Goal: Information Seeking & Learning: Learn about a topic

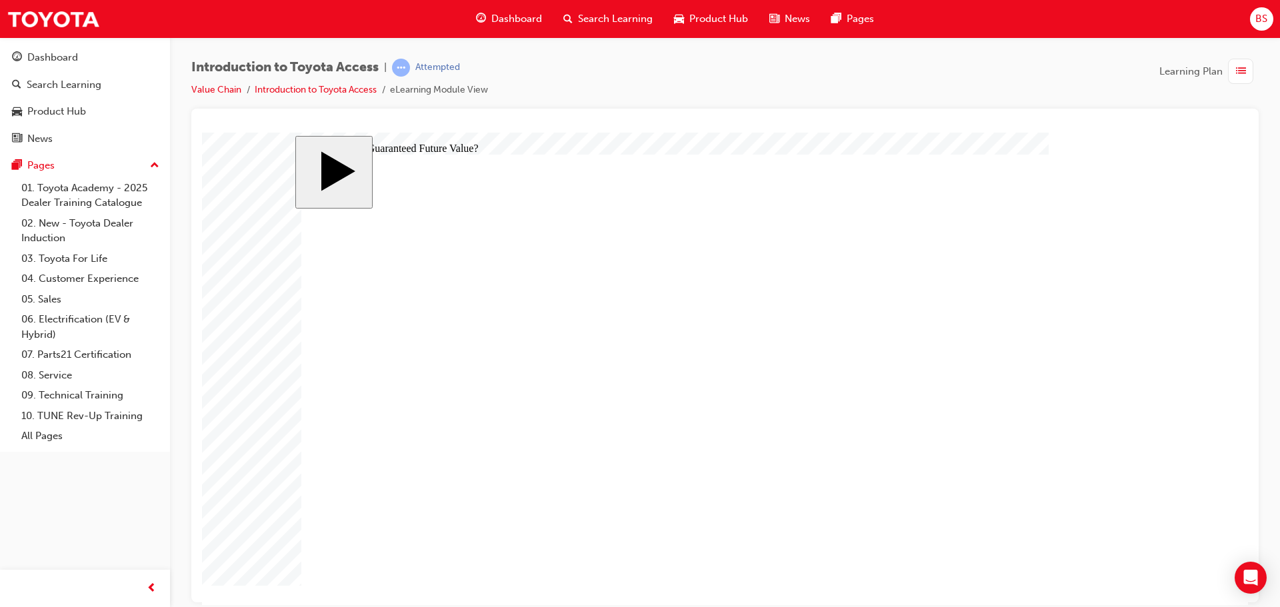
radio input "true"
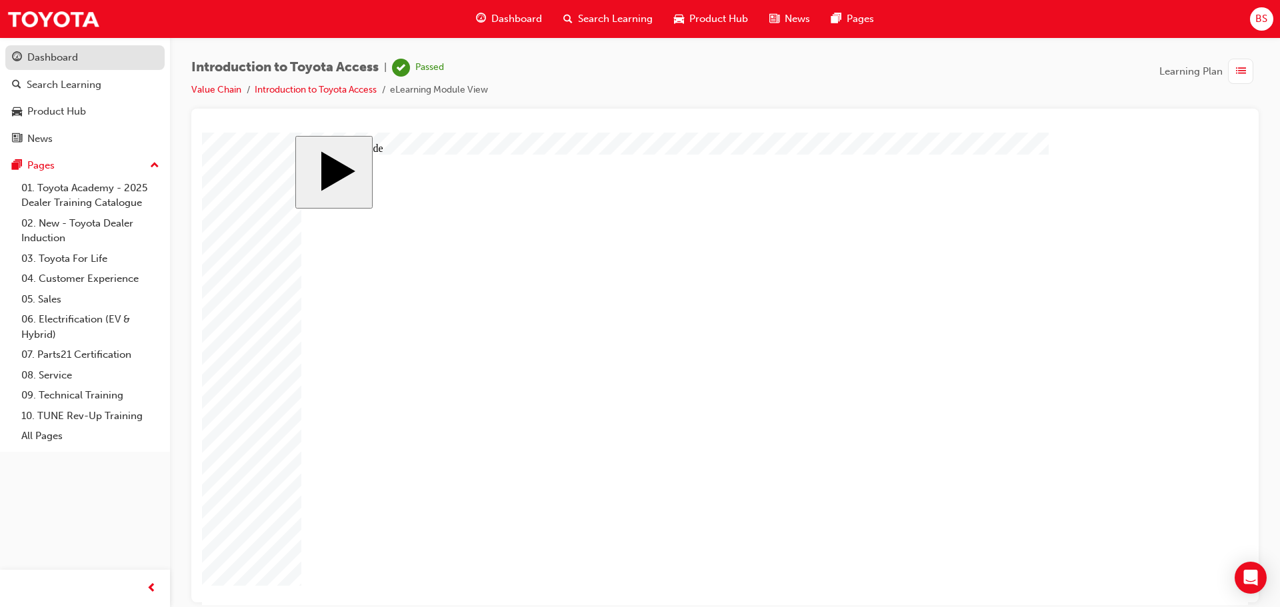
click at [64, 53] on div "Dashboard" at bounding box center [52, 57] width 51 height 15
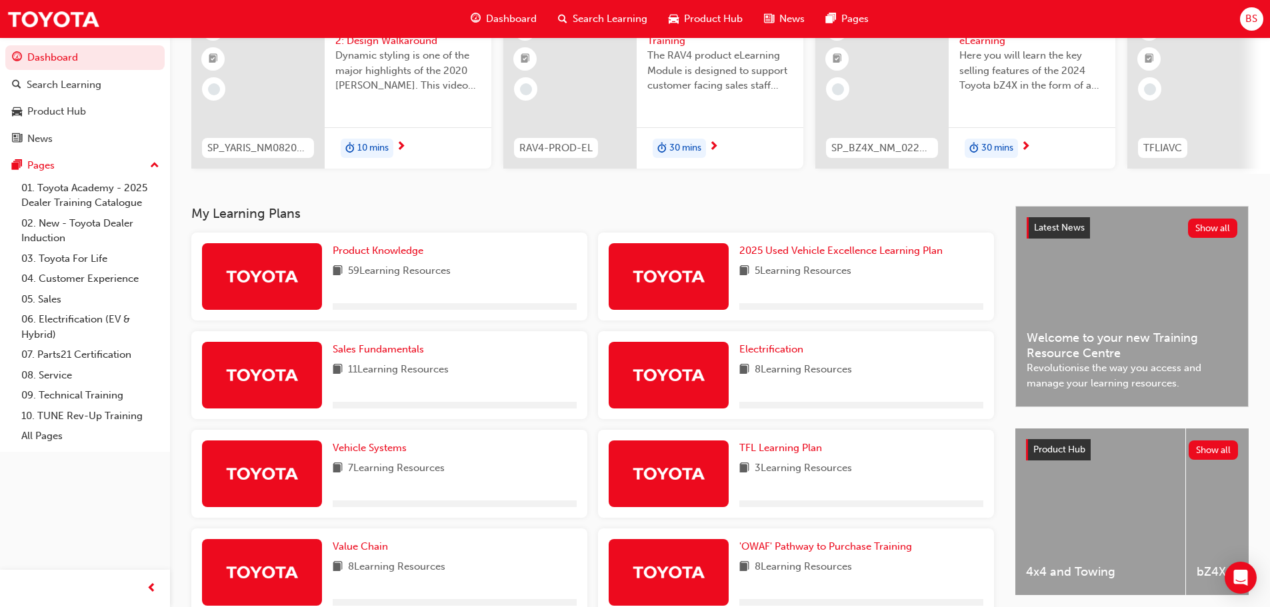
scroll to position [267, 0]
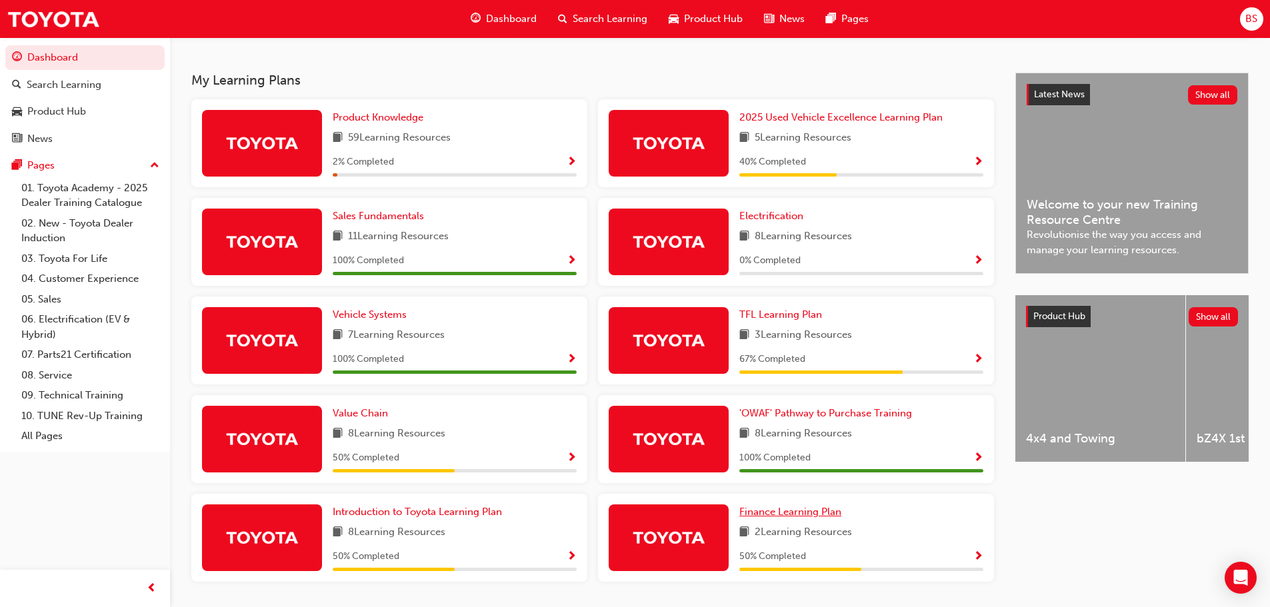
click at [814, 517] on span "Finance Learning Plan" at bounding box center [790, 512] width 102 height 12
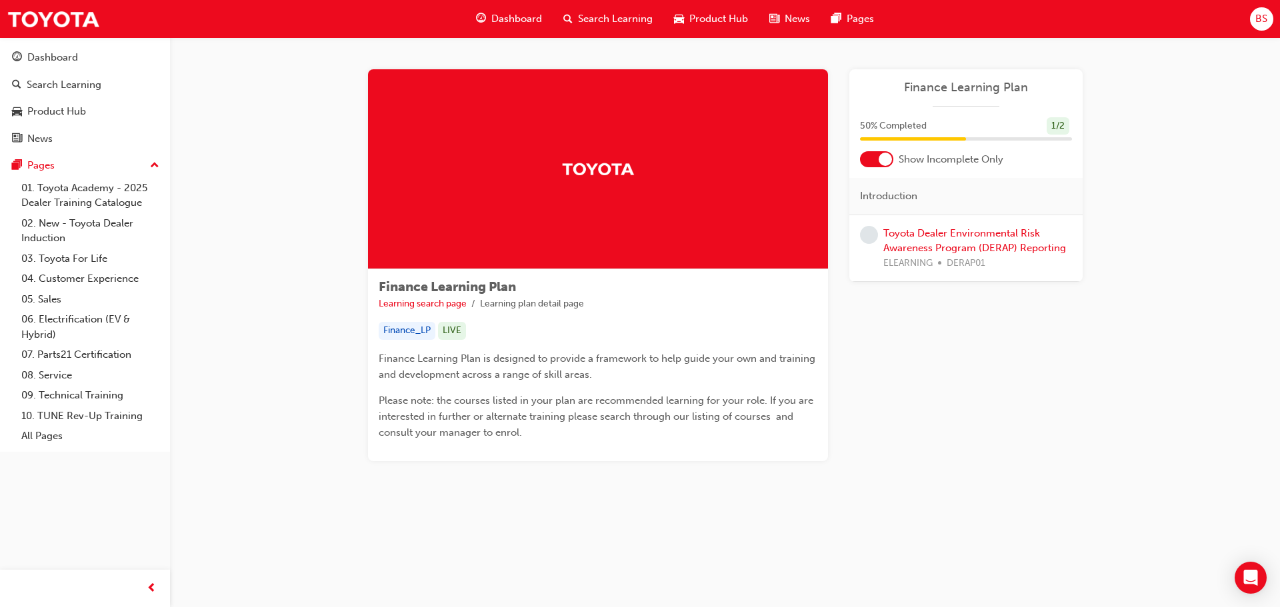
click at [509, 13] on span "Dashboard" at bounding box center [516, 18] width 51 height 15
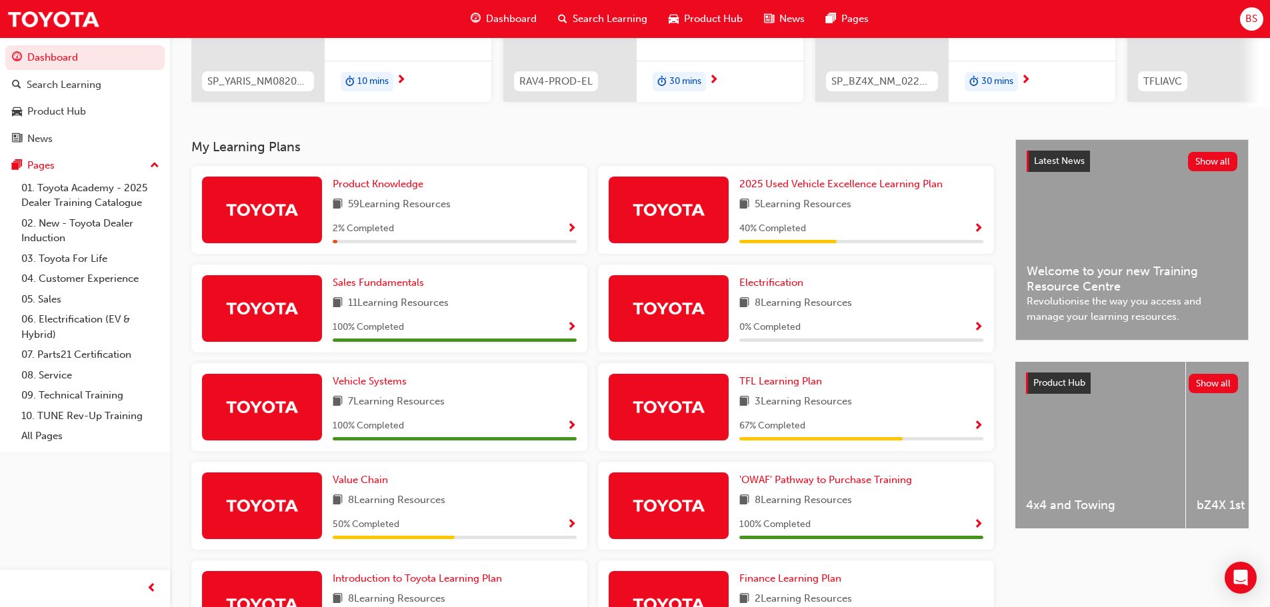
scroll to position [312, 0]
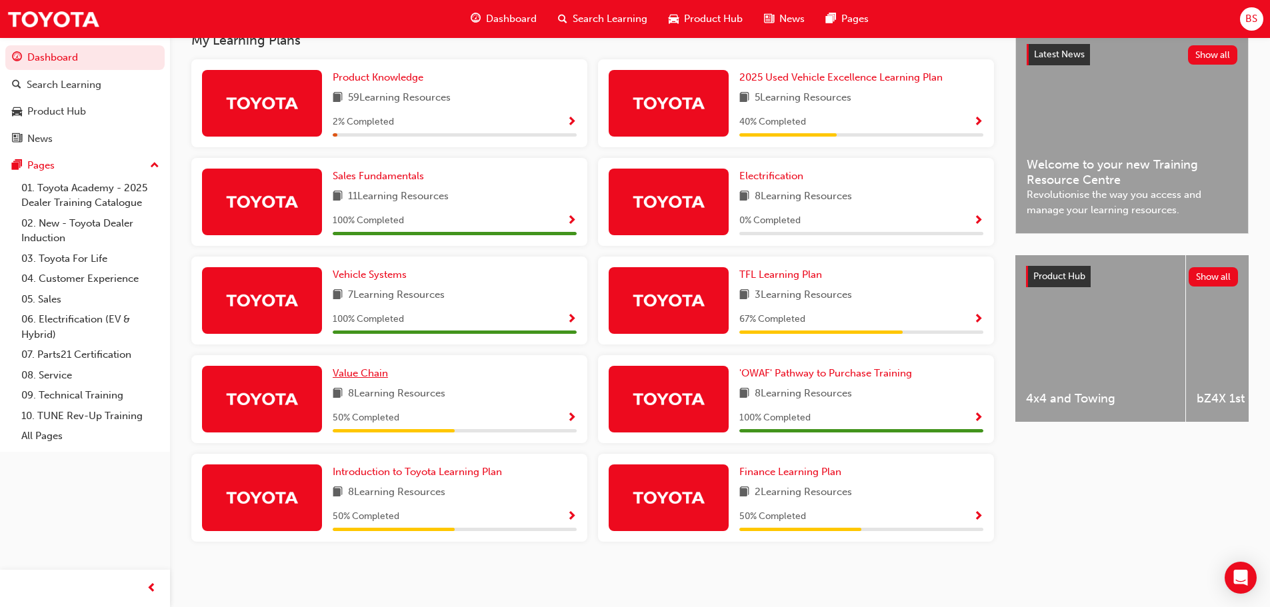
click at [375, 374] on span "Value Chain" at bounding box center [360, 373] width 55 height 12
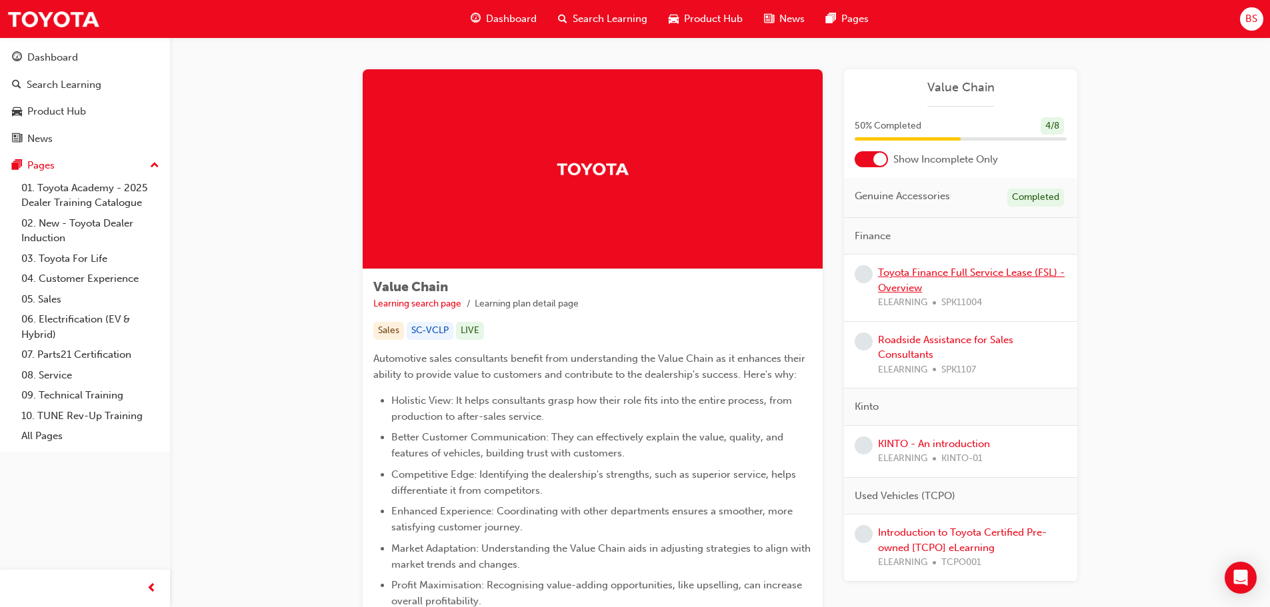
click at [907, 274] on link "Toyota Finance Full Service Lease (FSL) - Overview" at bounding box center [971, 280] width 187 height 27
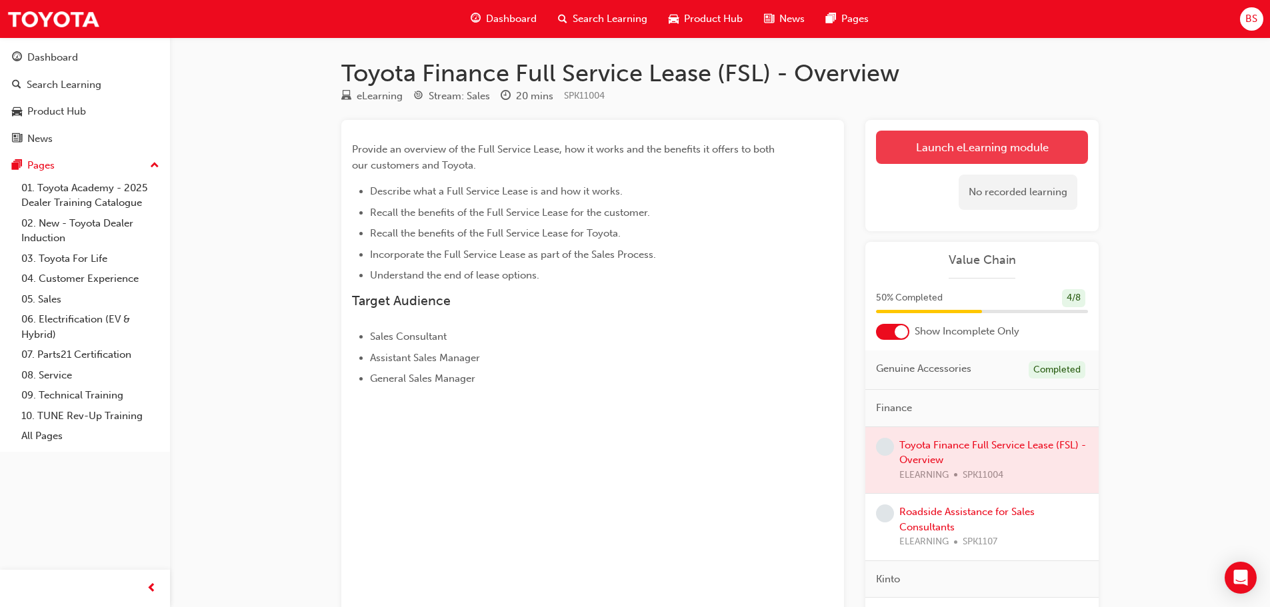
click at [989, 157] on link "Launch eLearning module" at bounding box center [982, 147] width 212 height 33
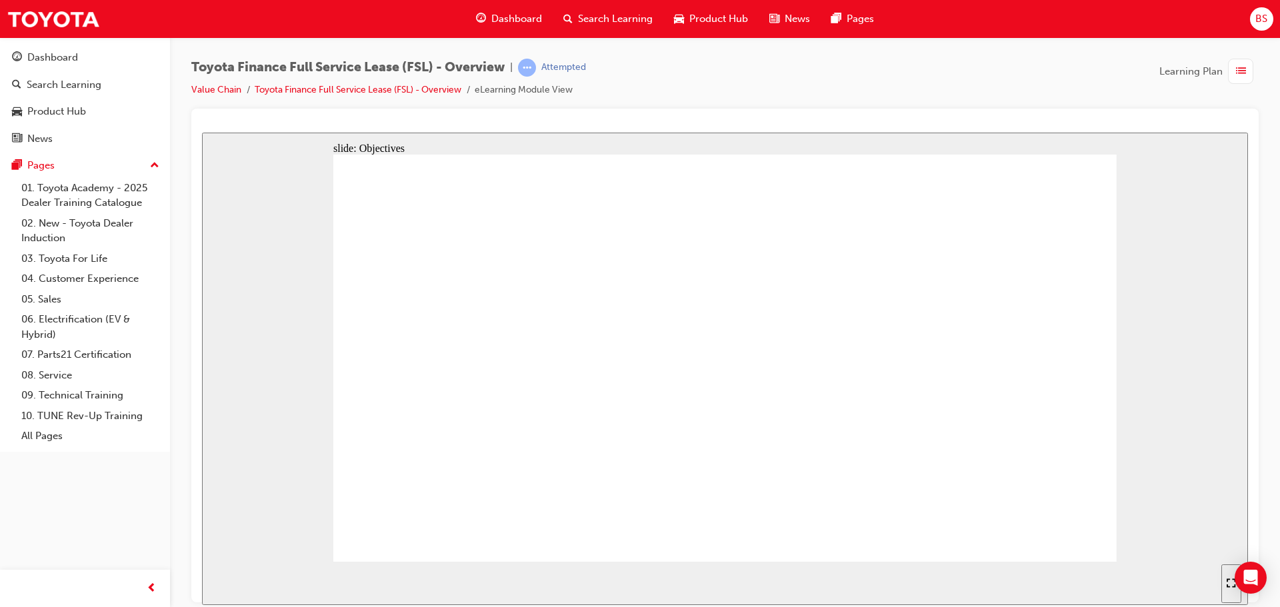
drag, startPoint x: 789, startPoint y: 536, endPoint x: 799, endPoint y: 531, distance: 11.0
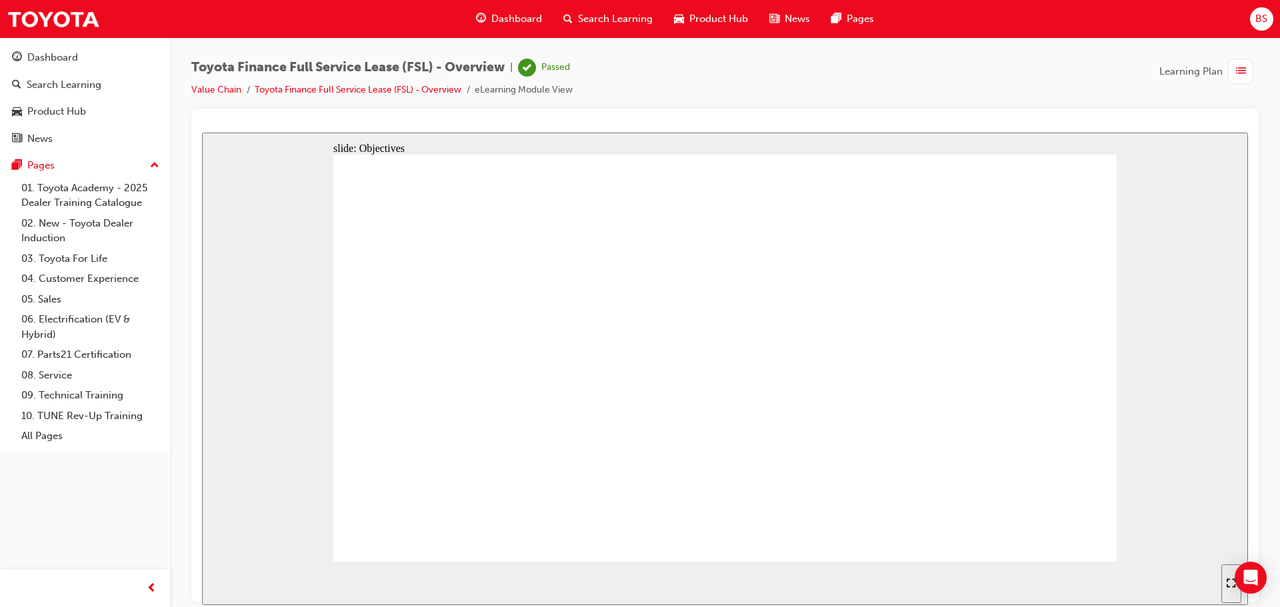
drag, startPoint x: 911, startPoint y: 505, endPoint x: 1005, endPoint y: 533, distance: 98.7
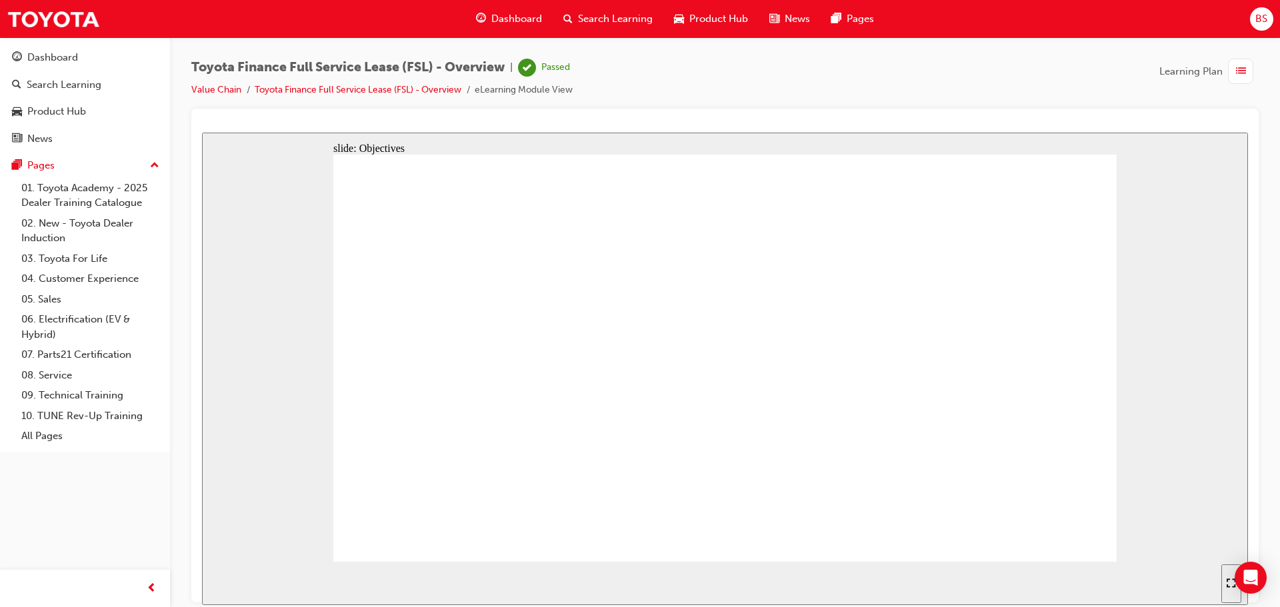
drag, startPoint x: 624, startPoint y: 319, endPoint x: 637, endPoint y: 324, distance: 14.4
radio input "true"
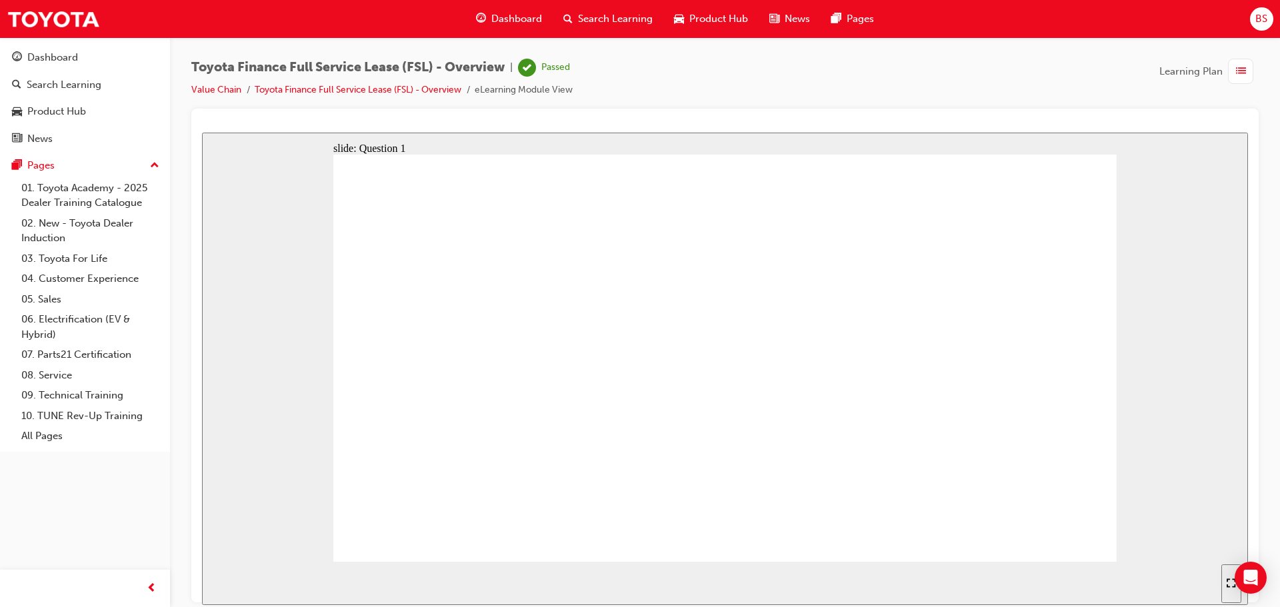
radio input "true"
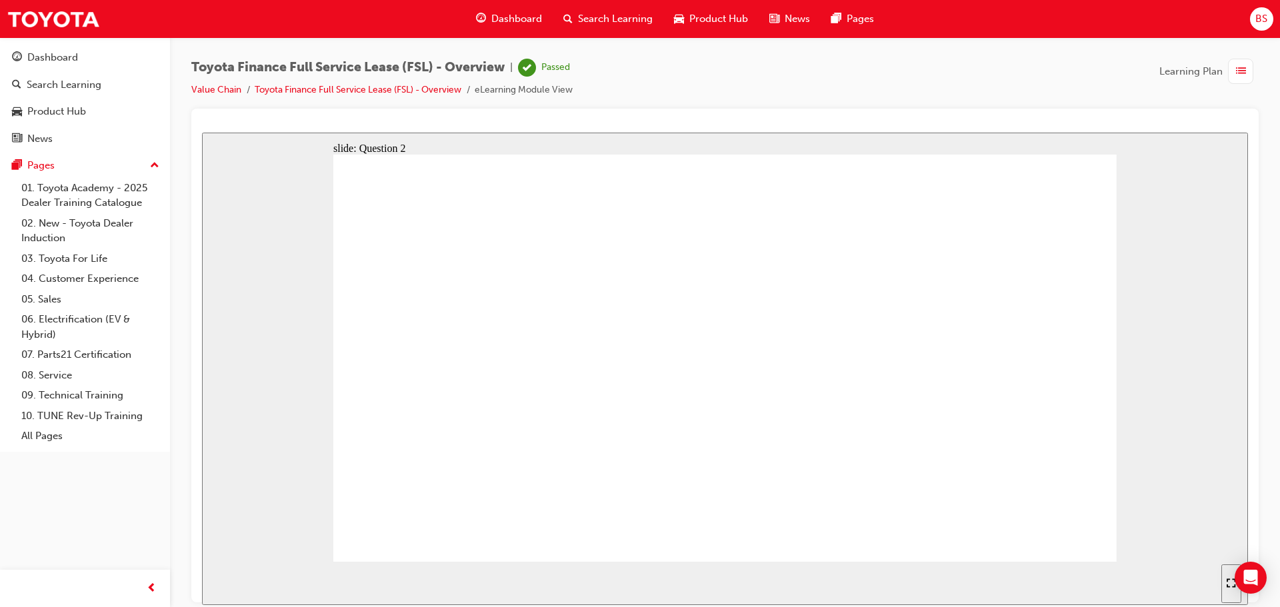
drag, startPoint x: 580, startPoint y: 341, endPoint x: 611, endPoint y: 345, distance: 30.9
radio input "true"
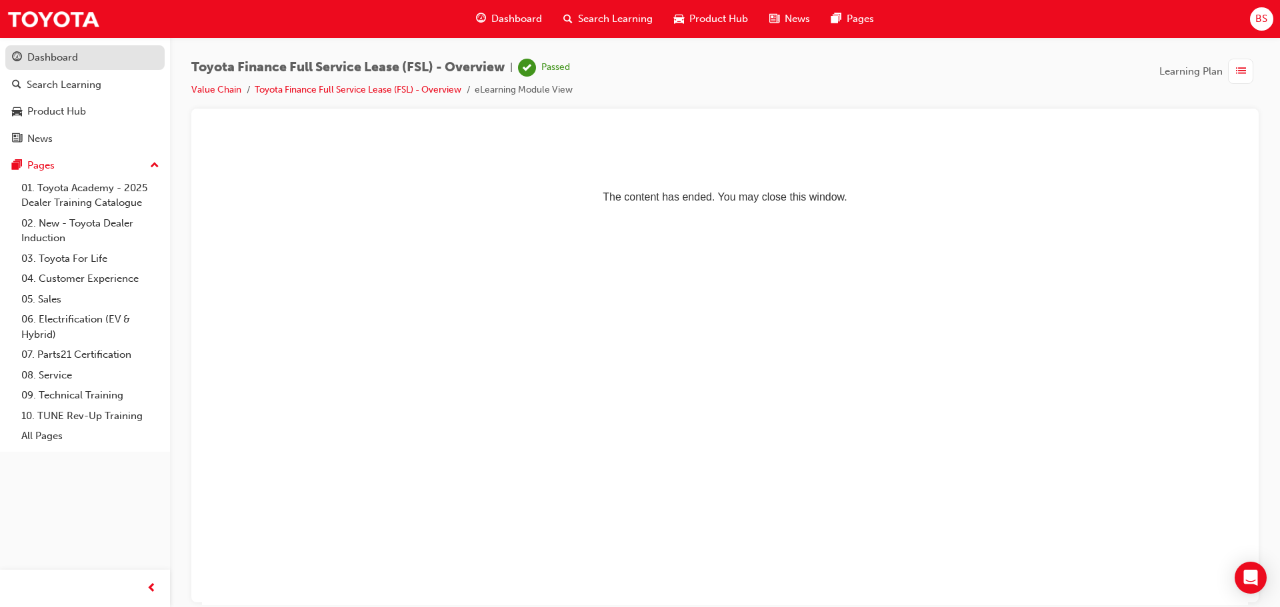
click at [63, 54] on div "Dashboard" at bounding box center [52, 57] width 51 height 15
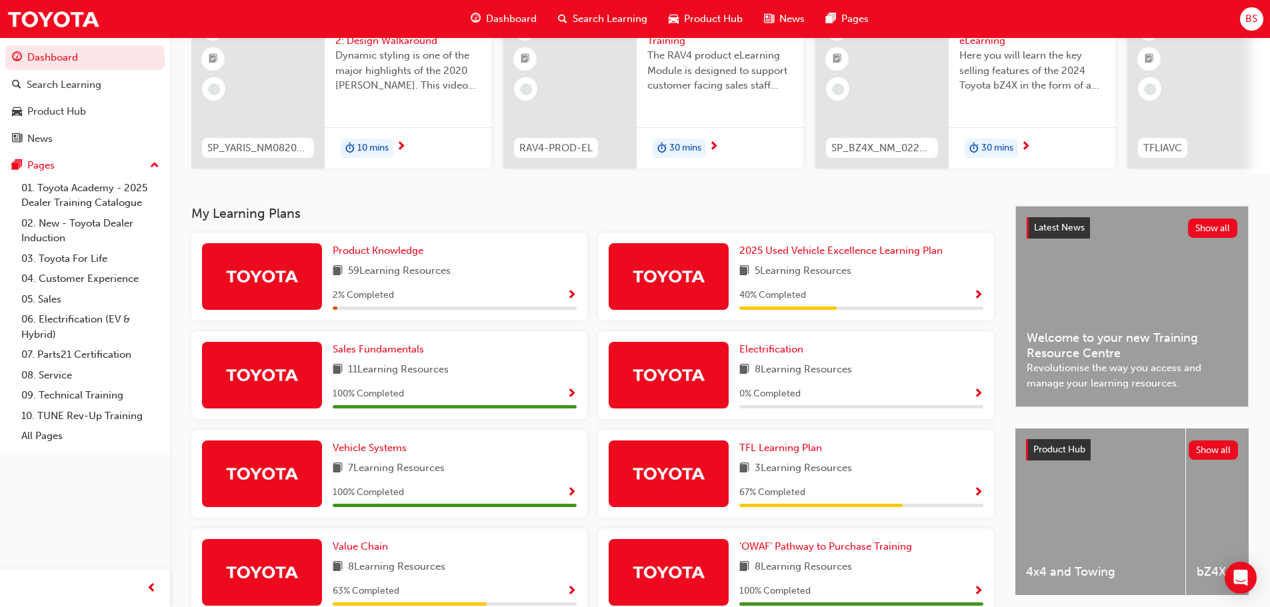
scroll to position [200, 0]
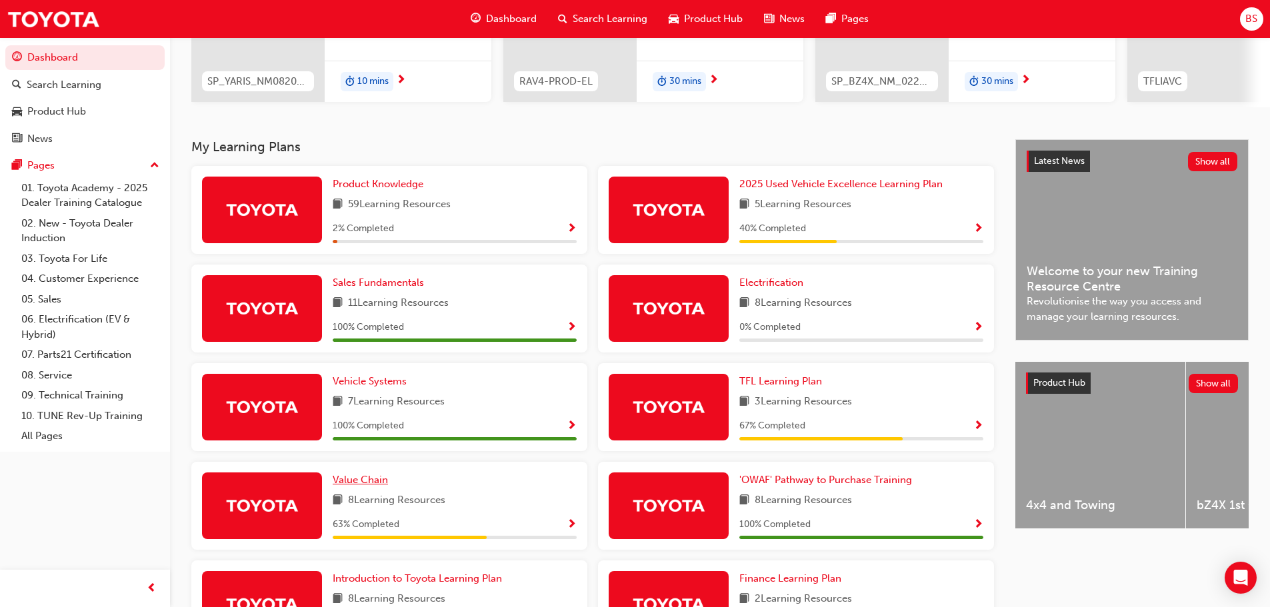
click at [375, 480] on span "Value Chain" at bounding box center [360, 480] width 55 height 12
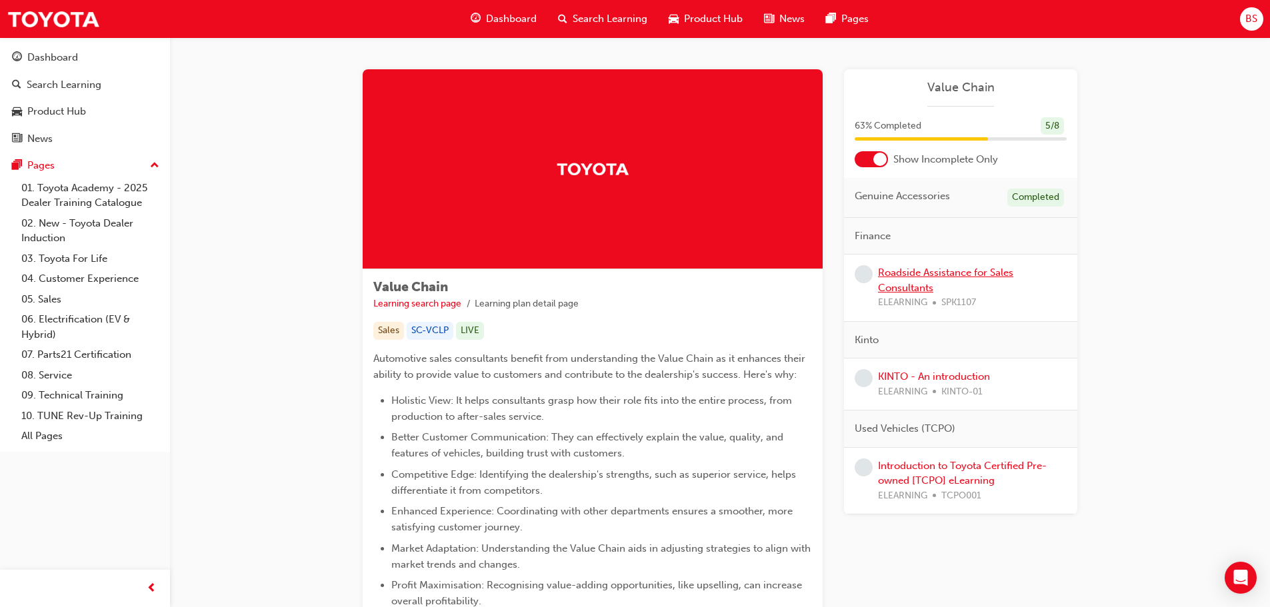
click at [921, 279] on div "Roadside Assistance for Sales Consultants ELEARNING SPK1107" at bounding box center [972, 287] width 189 height 45
click at [917, 271] on link "Roadside Assistance for Sales Consultants" at bounding box center [945, 280] width 135 height 27
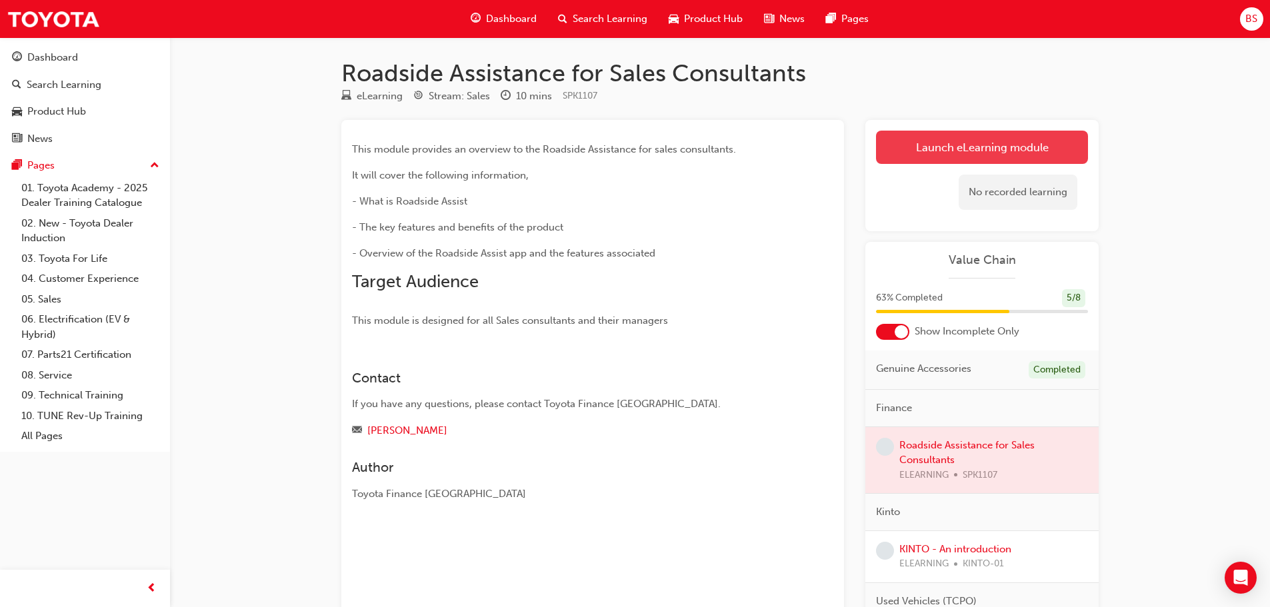
click at [962, 141] on link "Launch eLearning module" at bounding box center [982, 147] width 212 height 33
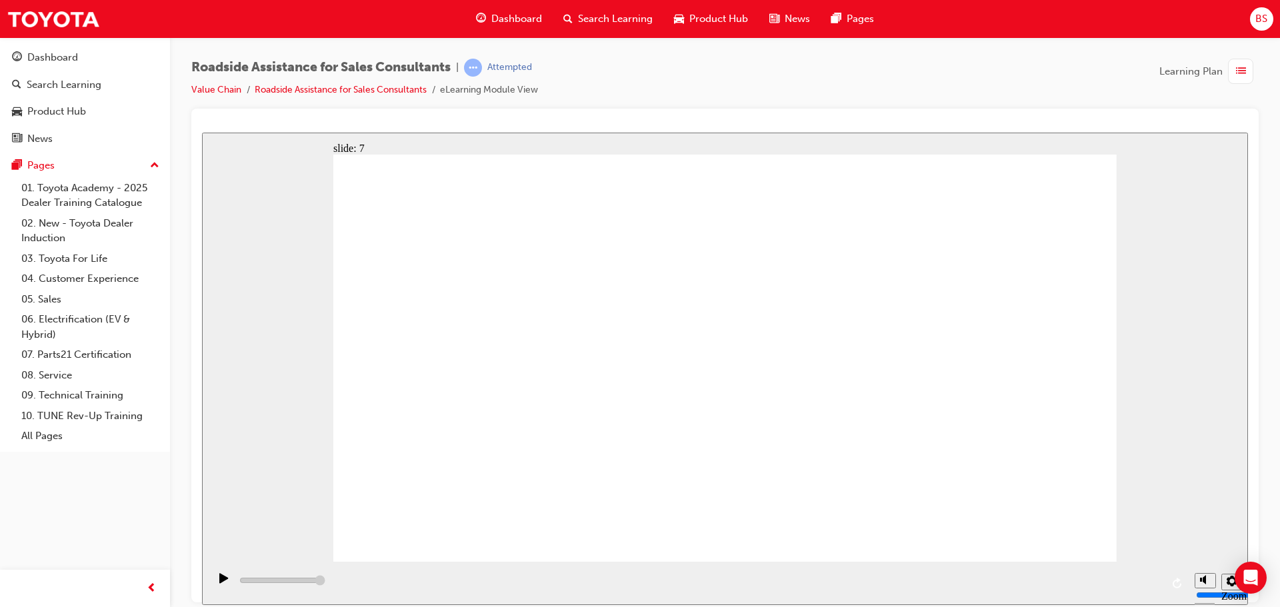
type input "23000"
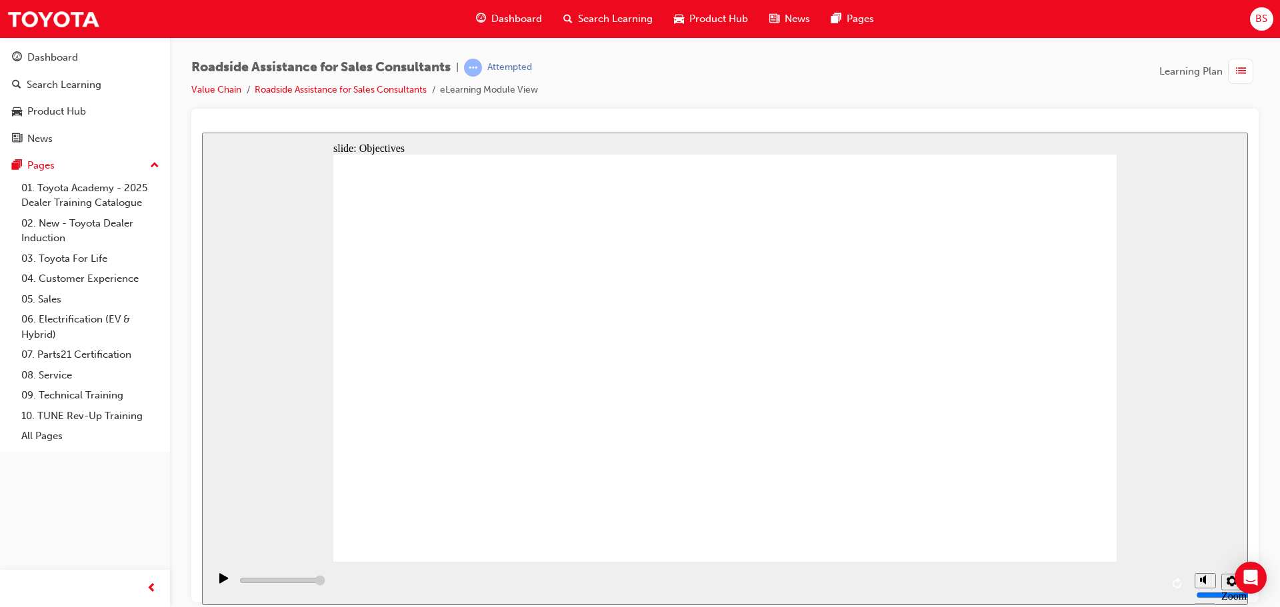
checkbox input "true"
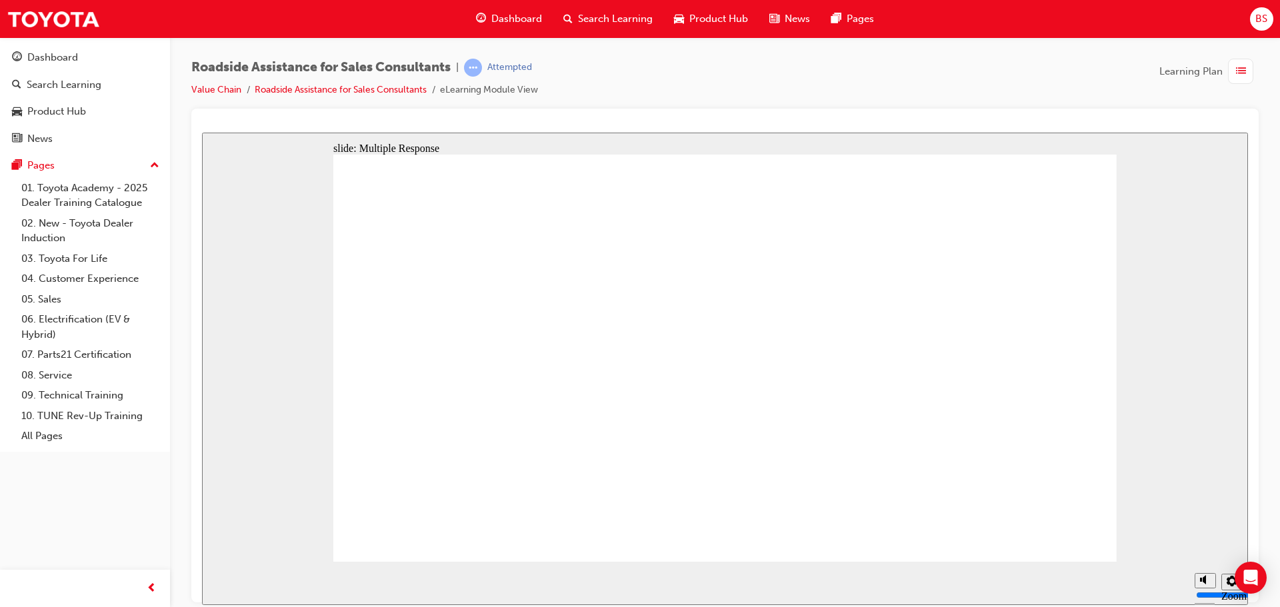
checkbox input "true"
drag, startPoint x: 804, startPoint y: 451, endPoint x: 885, endPoint y: 480, distance: 85.8
checkbox input "true"
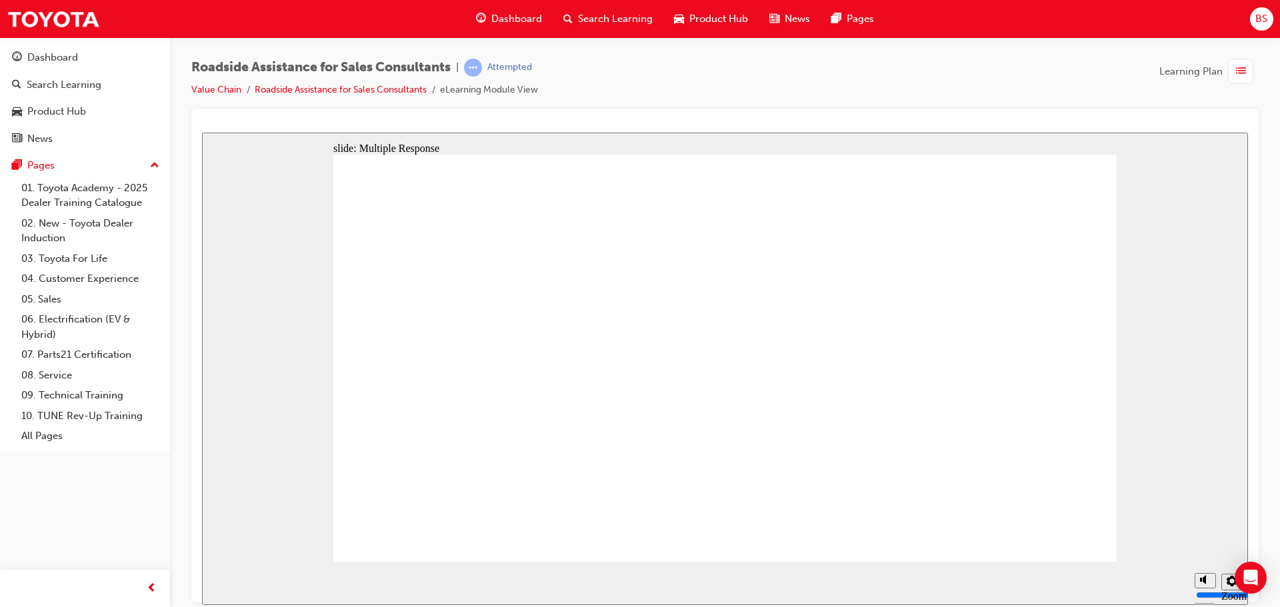
checkbox input "true"
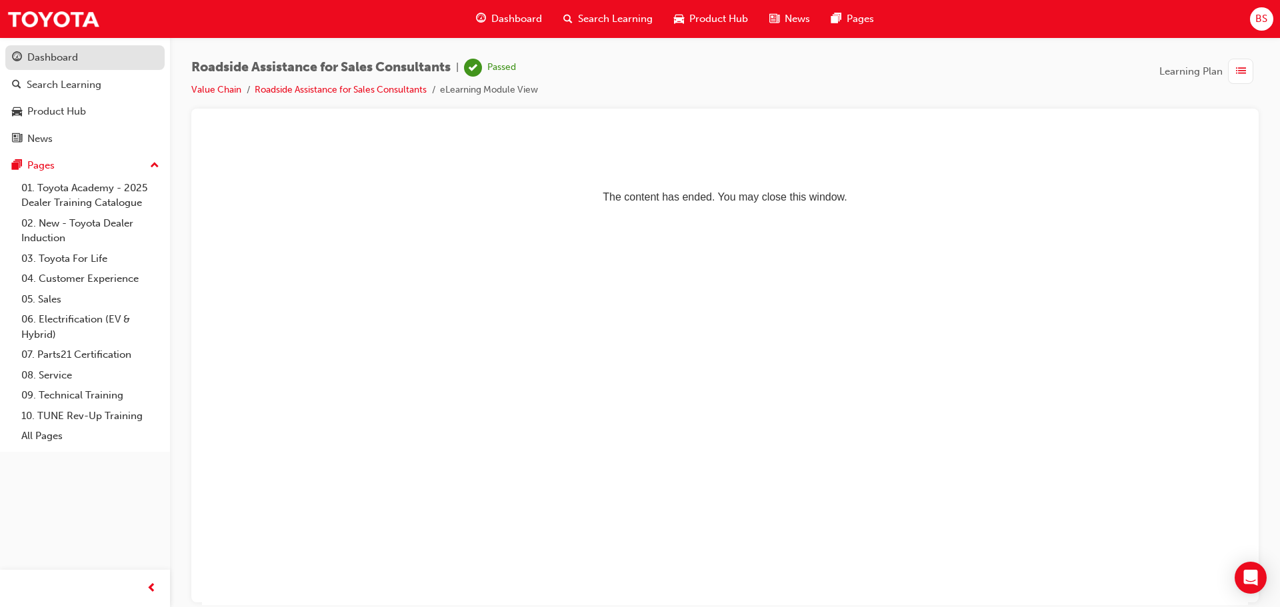
click at [21, 52] on span "guage-icon" at bounding box center [17, 58] width 10 height 12
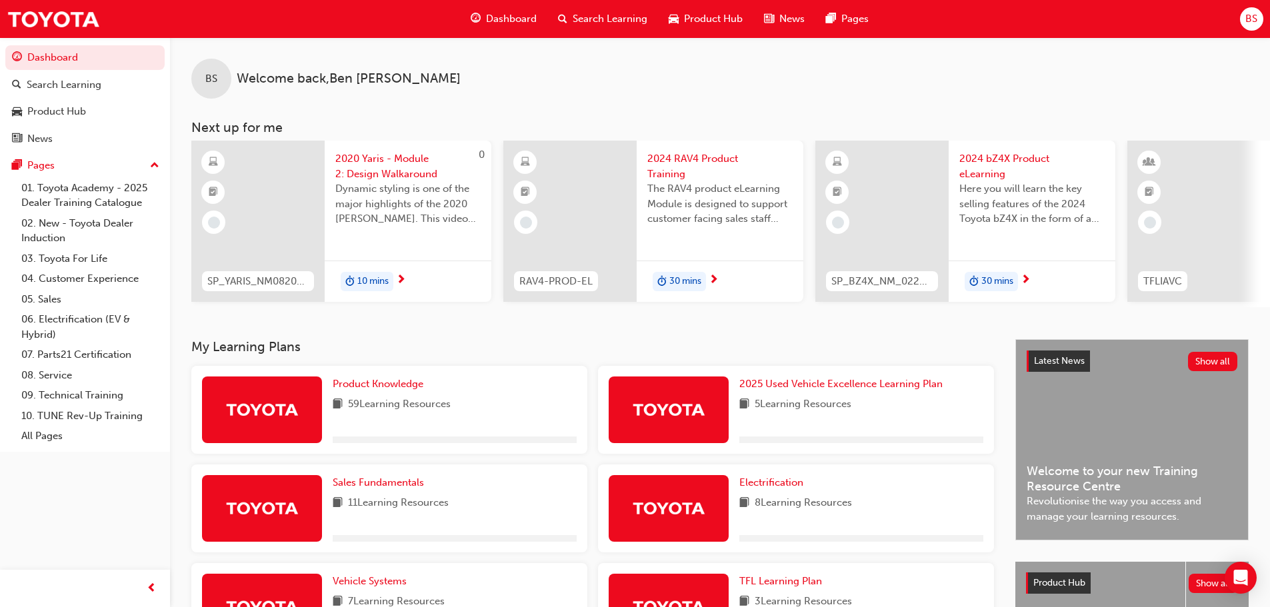
scroll to position [200, 0]
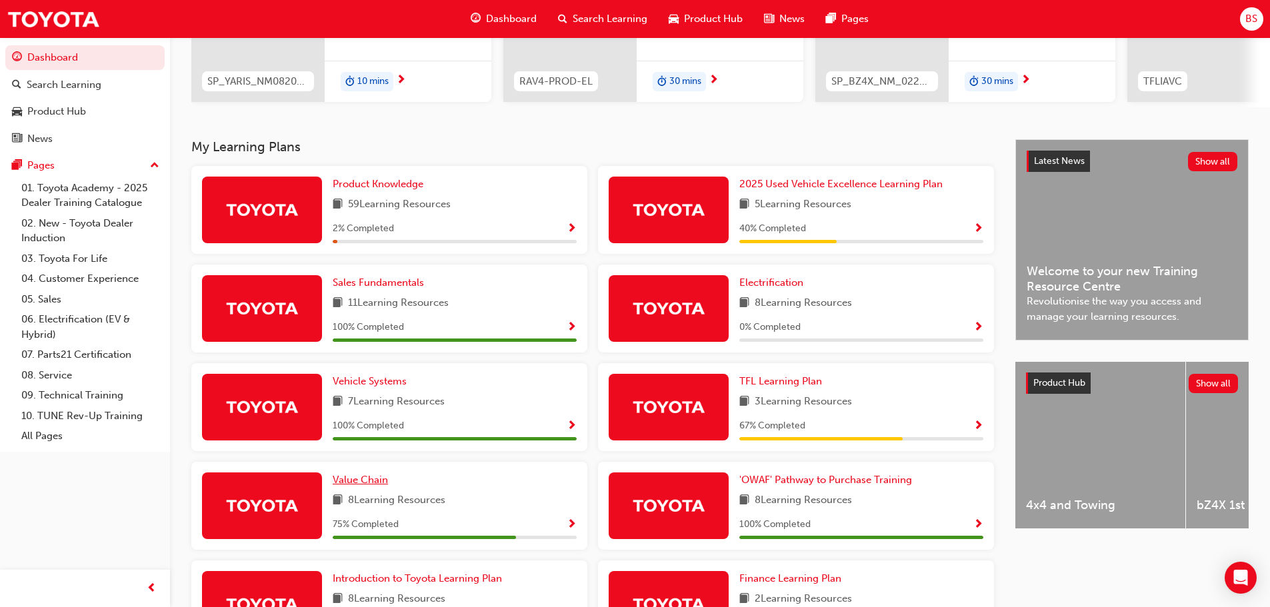
click at [364, 486] on span "Value Chain" at bounding box center [360, 480] width 55 height 12
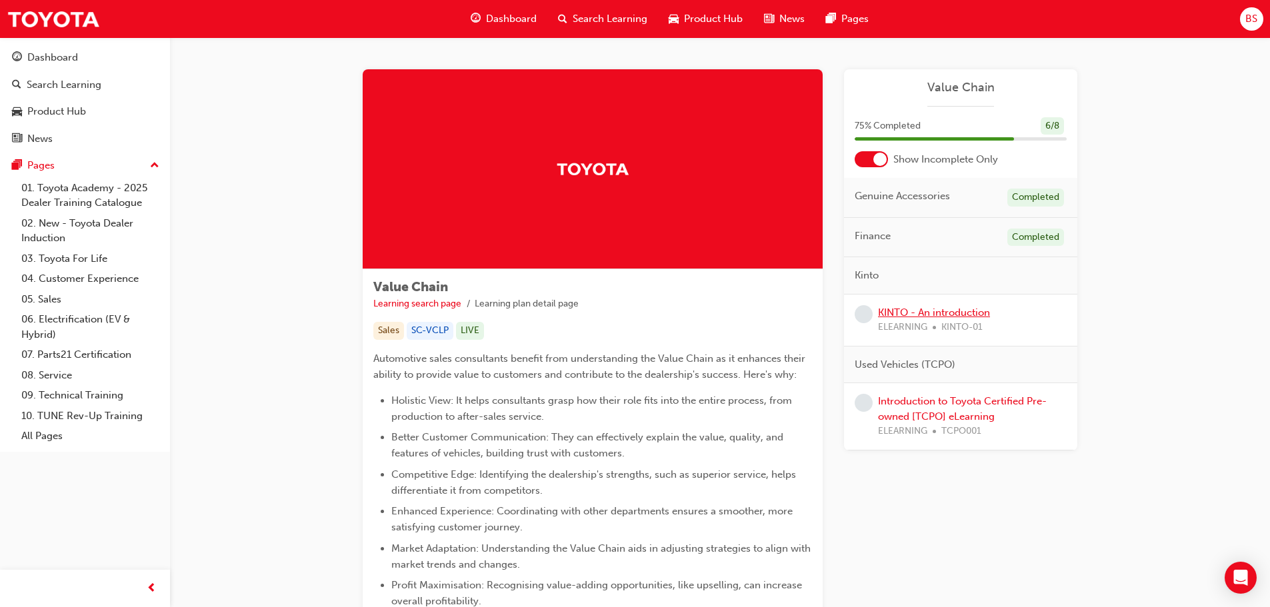
click at [924, 309] on link "KINTO - An introduction" at bounding box center [934, 313] width 112 height 12
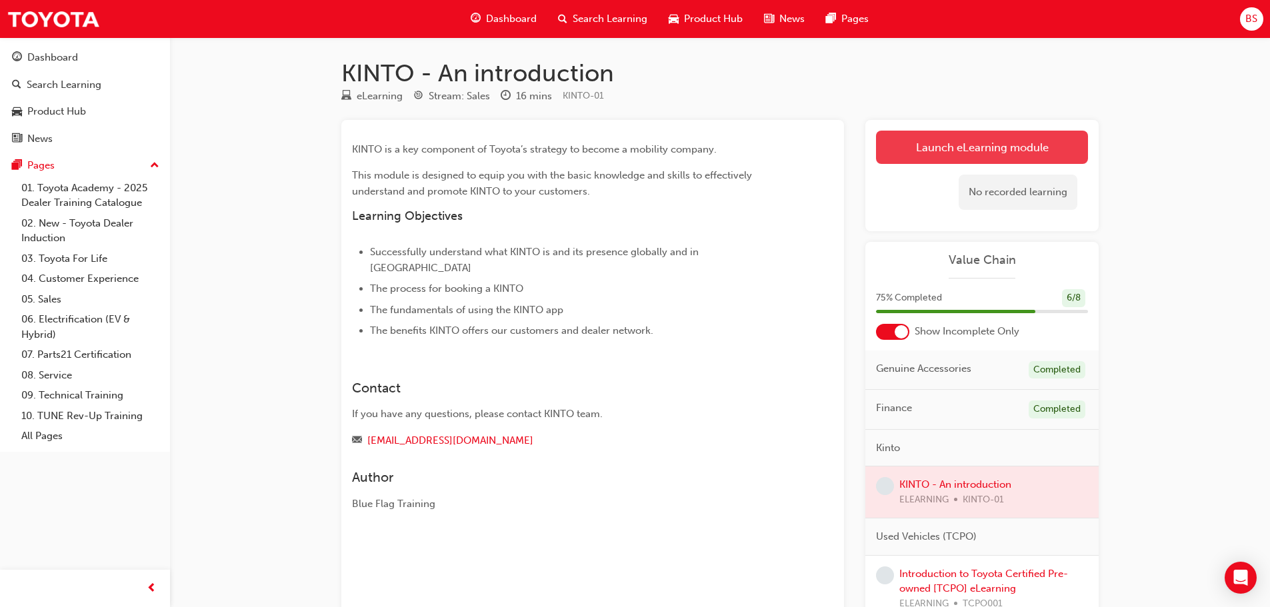
click at [964, 141] on link "Launch eLearning module" at bounding box center [982, 147] width 212 height 33
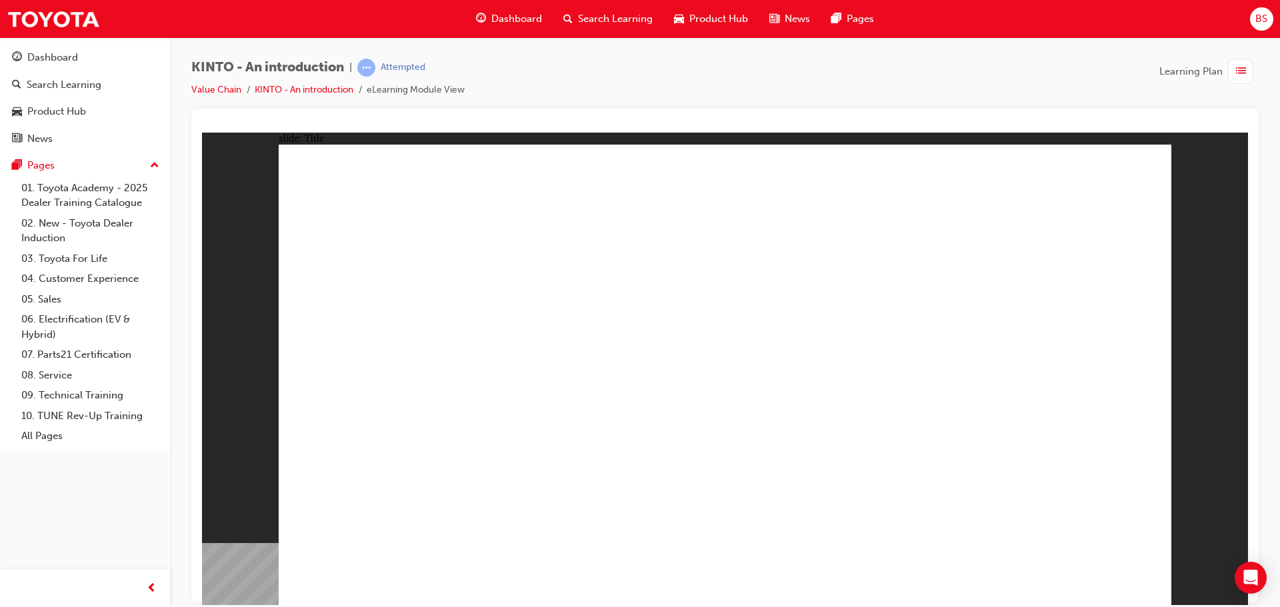
drag, startPoint x: 1140, startPoint y: 561, endPoint x: 1107, endPoint y: 569, distance: 33.6
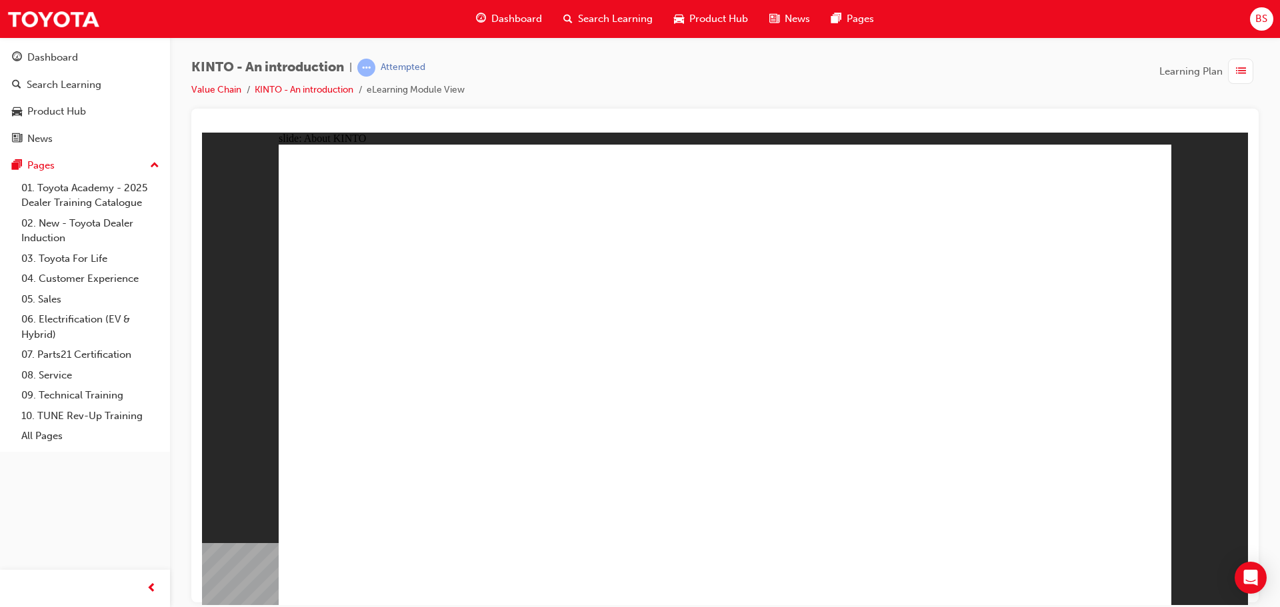
drag, startPoint x: 405, startPoint y: 345, endPoint x: 503, endPoint y: 361, distance: 98.8
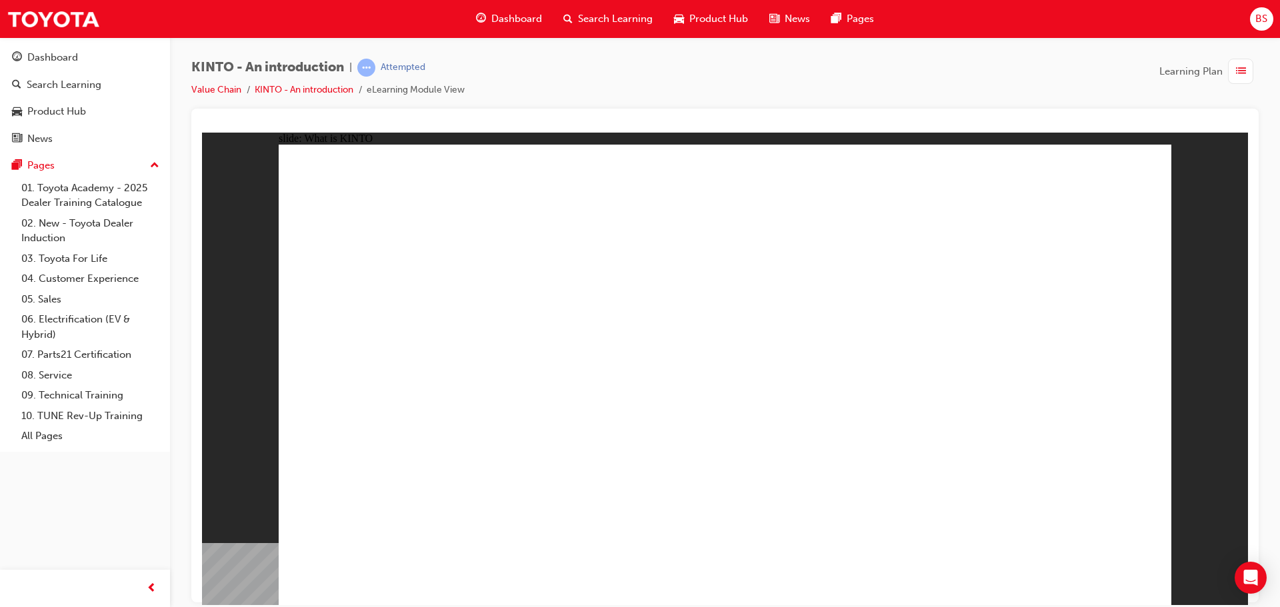
drag, startPoint x: 634, startPoint y: 435, endPoint x: 653, endPoint y: 419, distance: 25.0
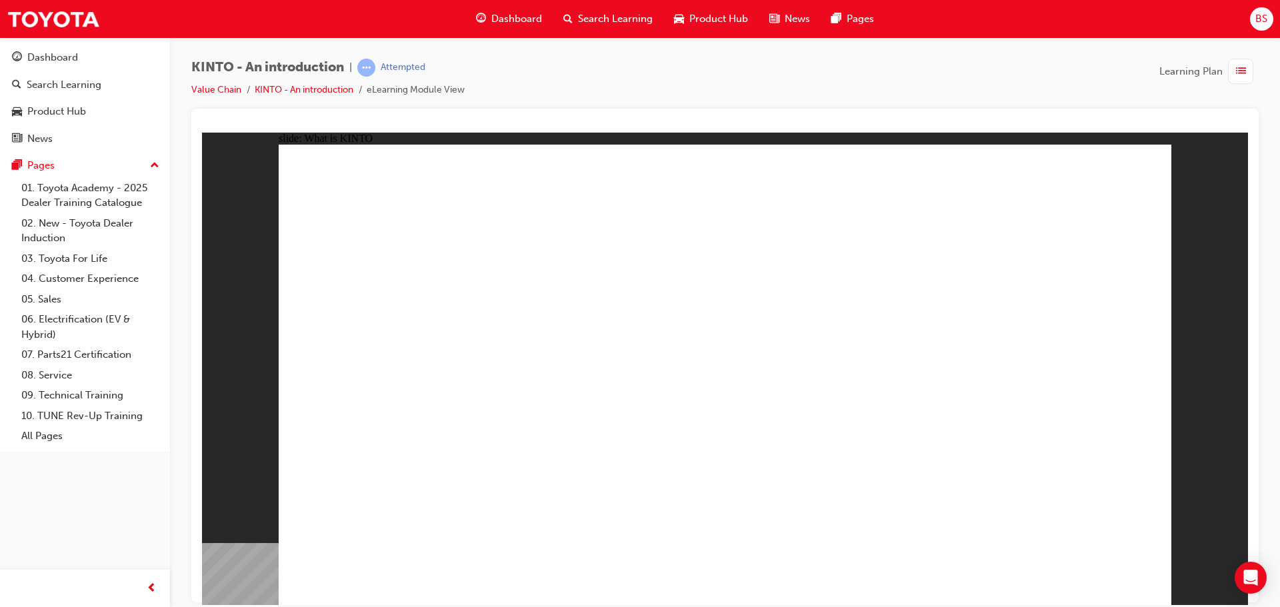
drag, startPoint x: 685, startPoint y: 377, endPoint x: 703, endPoint y: 310, distance: 69.1
drag, startPoint x: 701, startPoint y: 287, endPoint x: 691, endPoint y: 273, distance: 17.2
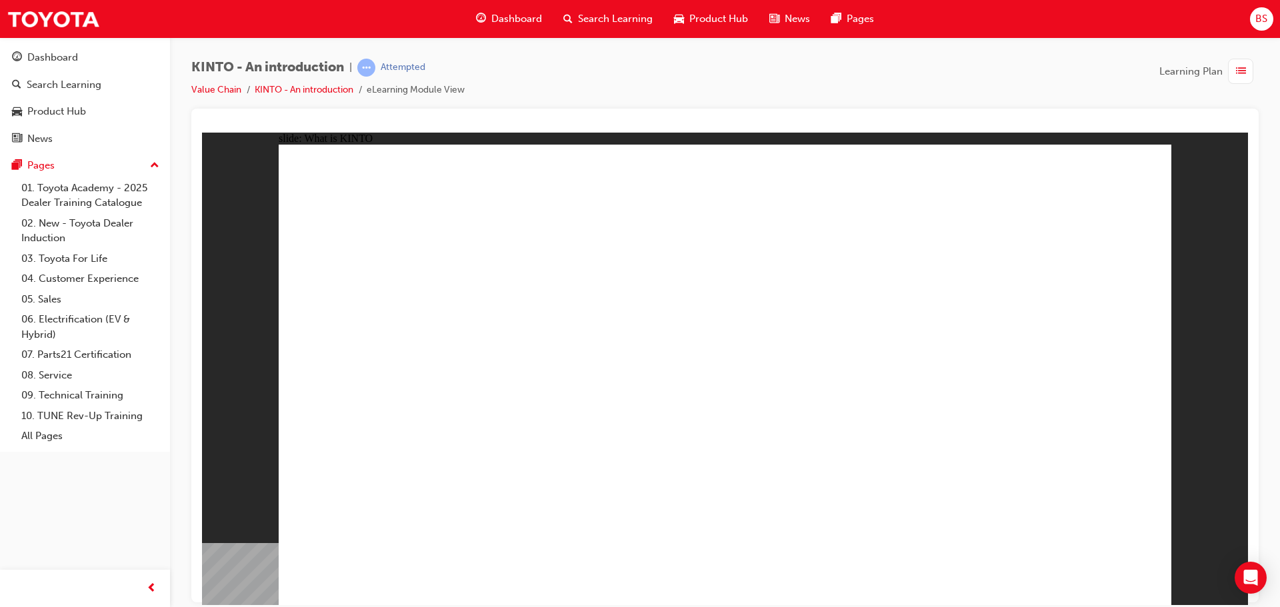
drag, startPoint x: 1043, startPoint y: 567, endPoint x: 1087, endPoint y: 577, distance: 45.0
drag, startPoint x: 874, startPoint y: 416, endPoint x: 867, endPoint y: 415, distance: 7.4
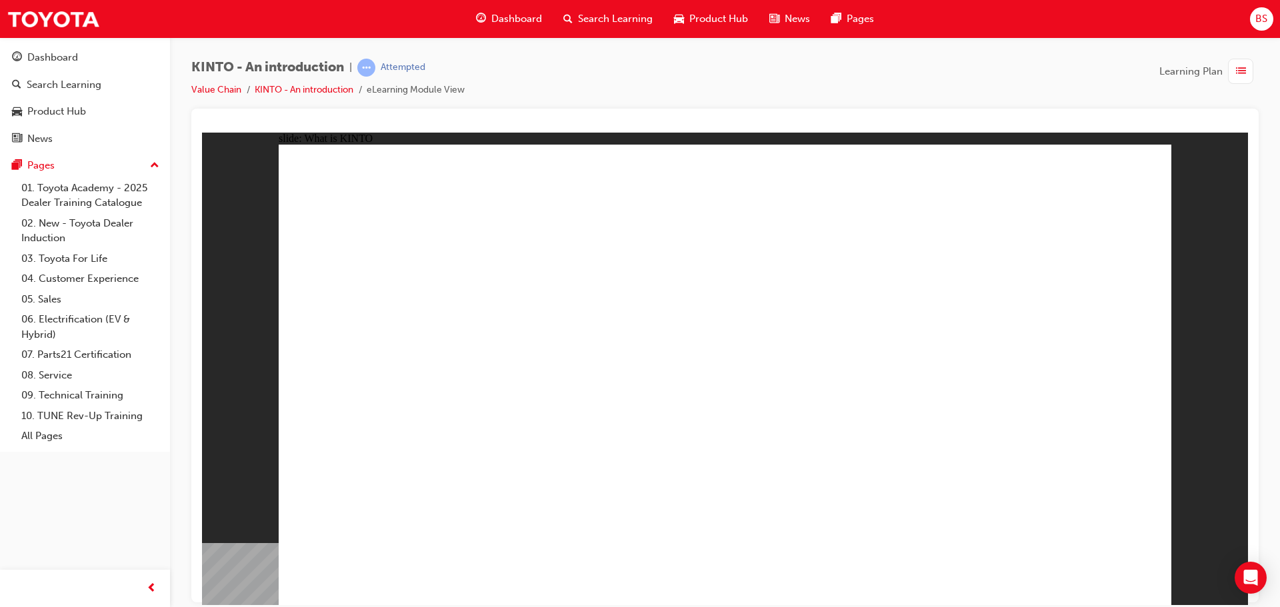
drag, startPoint x: 827, startPoint y: 412, endPoint x: 762, endPoint y: 400, distance: 66.4
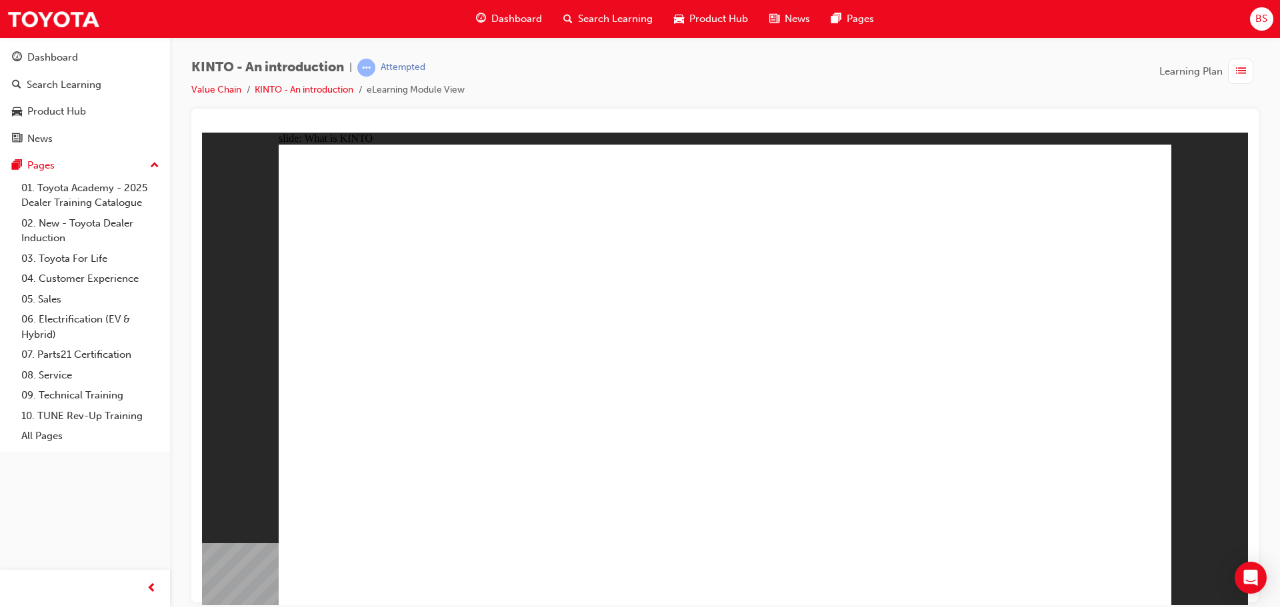
drag, startPoint x: 1106, startPoint y: 573, endPoint x: 1107, endPoint y: 581, distance: 8.1
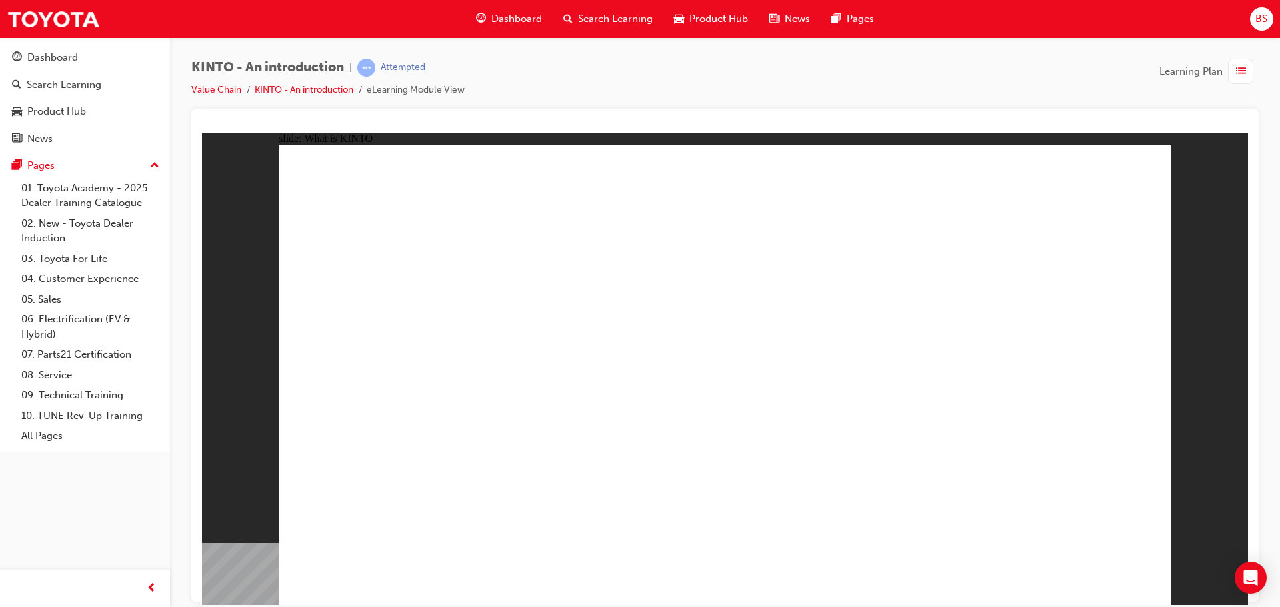
drag, startPoint x: 325, startPoint y: 579, endPoint x: 342, endPoint y: 578, distance: 16.7
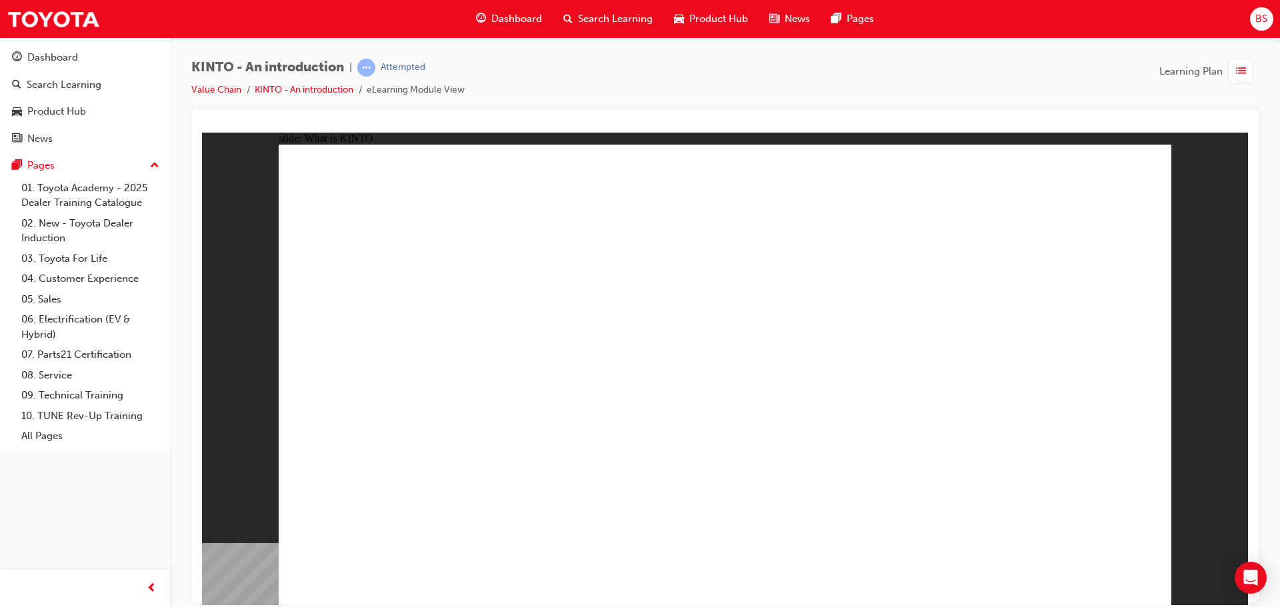
drag, startPoint x: 400, startPoint y: 343, endPoint x: 403, endPoint y: 349, distance: 6.9
drag, startPoint x: 1013, startPoint y: 335, endPoint x: 1011, endPoint y: 345, distance: 10.9
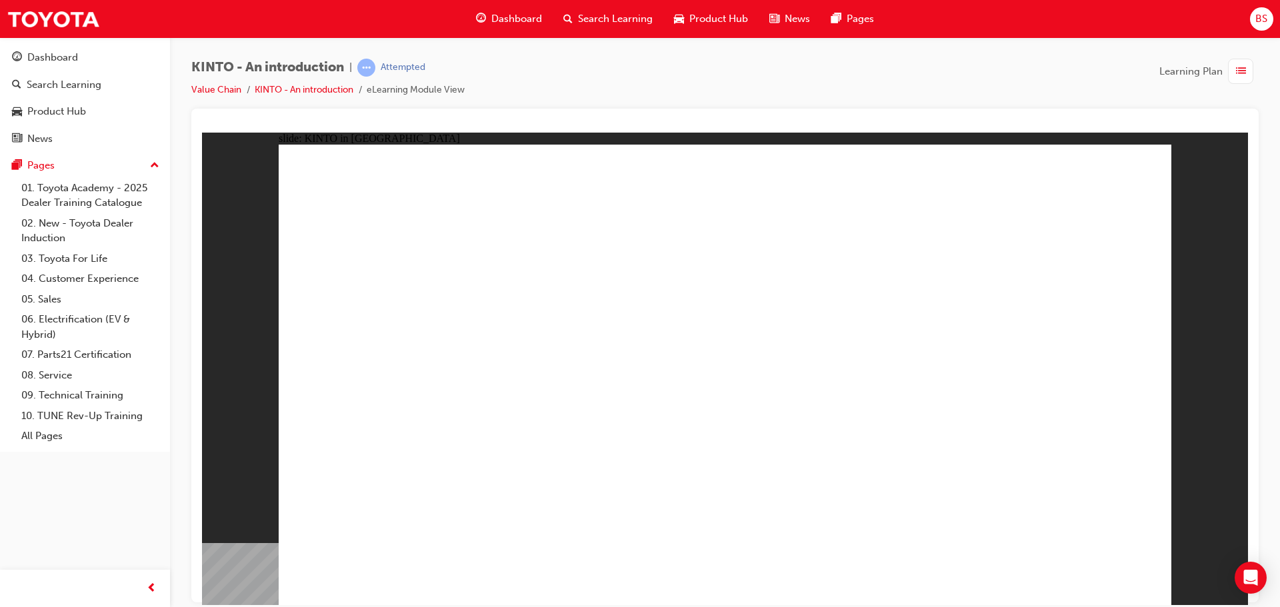
drag, startPoint x: 1064, startPoint y: 557, endPoint x: 1103, endPoint y: 568, distance: 40.1
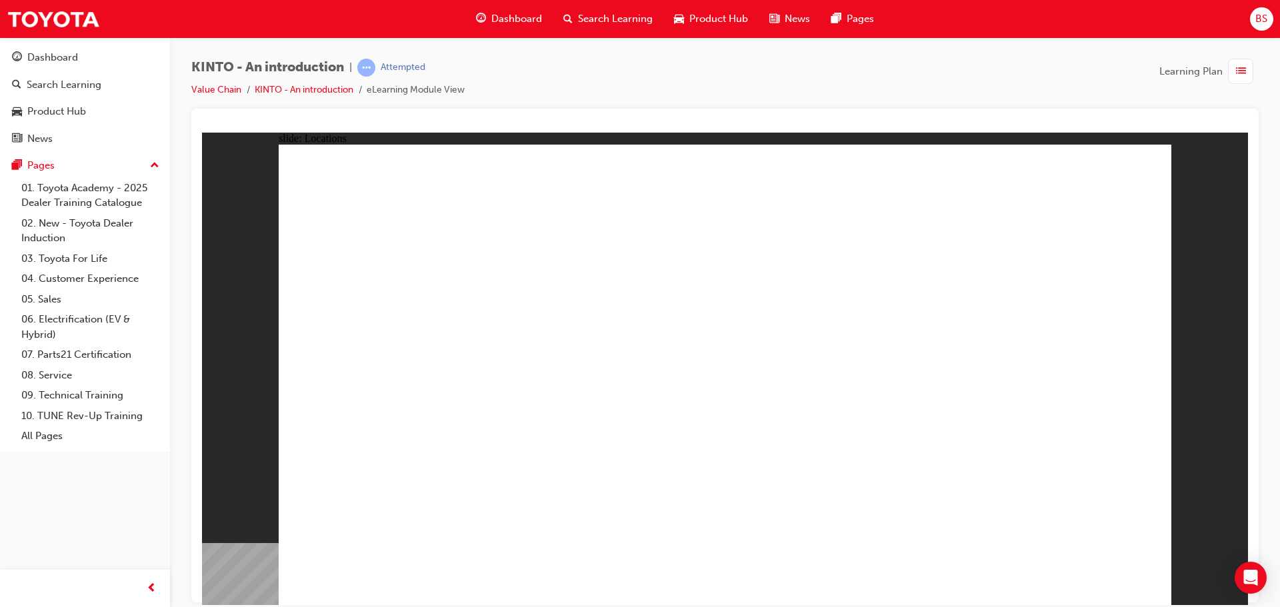
drag, startPoint x: 535, startPoint y: 282, endPoint x: 545, endPoint y: 299, distance: 19.8
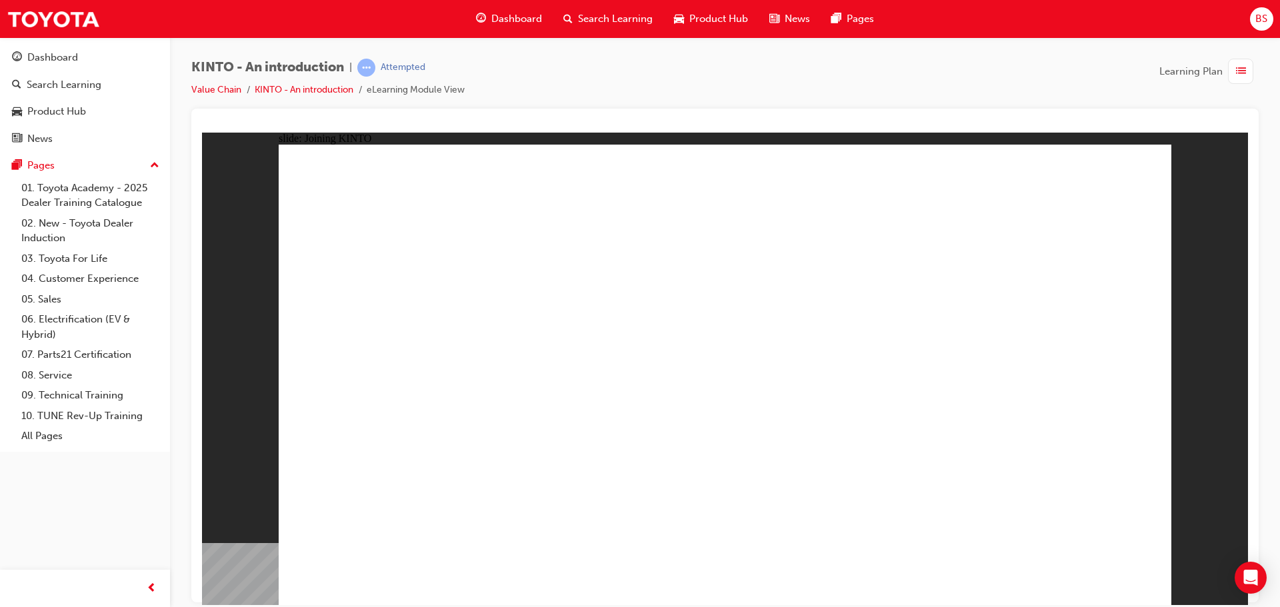
drag, startPoint x: 379, startPoint y: 275, endPoint x: 402, endPoint y: 275, distance: 23.3
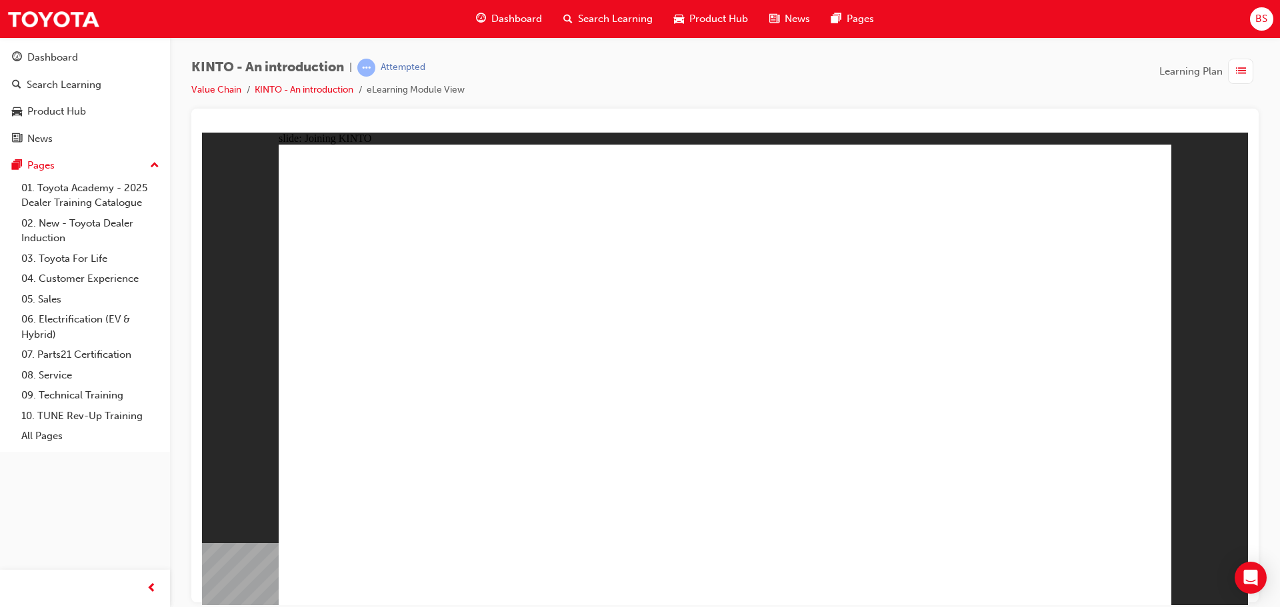
drag, startPoint x: 507, startPoint y: 425, endPoint x: 523, endPoint y: 426, distance: 16.7
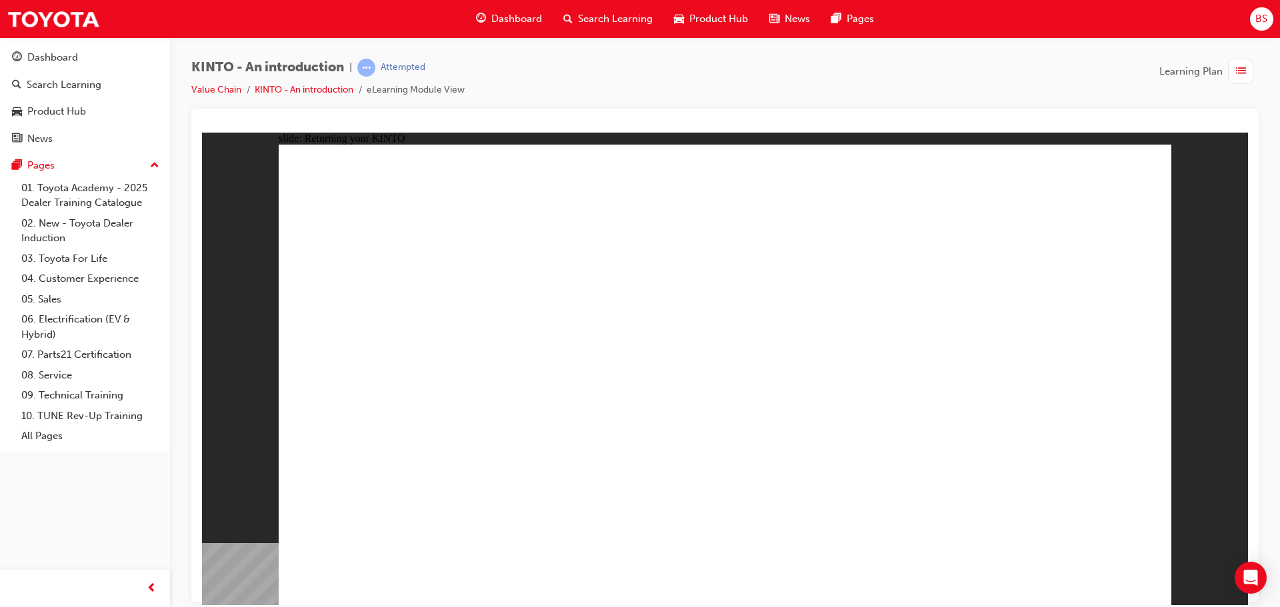
drag, startPoint x: 424, startPoint y: 272, endPoint x: 433, endPoint y: 276, distance: 10.2
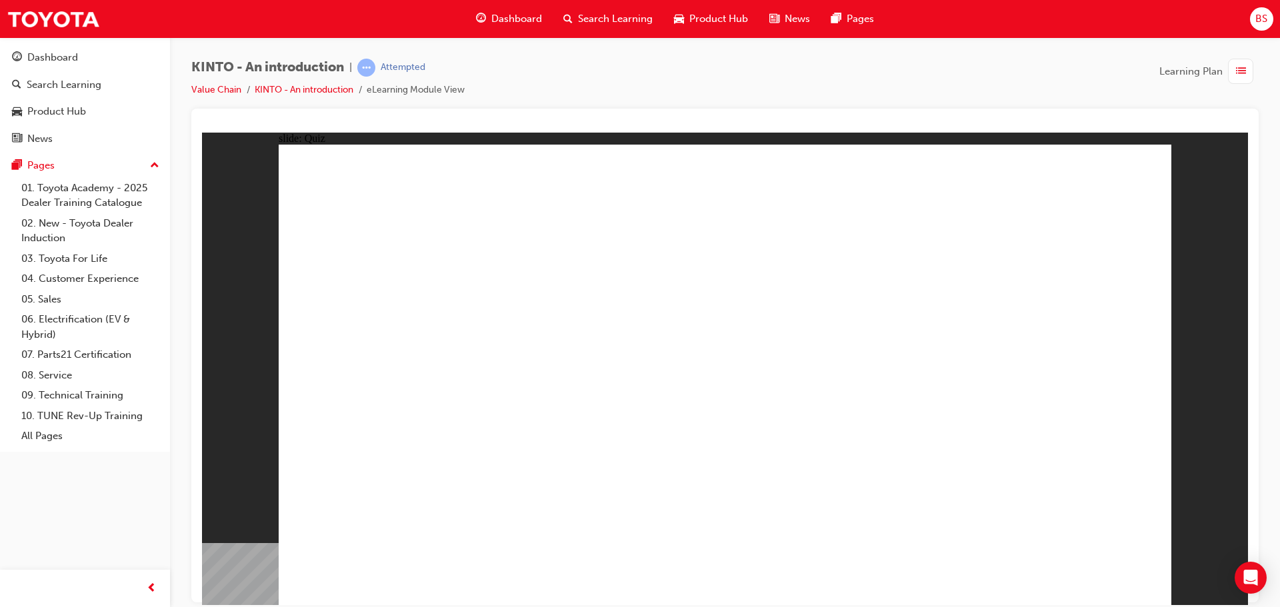
drag, startPoint x: 791, startPoint y: 482, endPoint x: 806, endPoint y: 480, distance: 15.5
radio input "true"
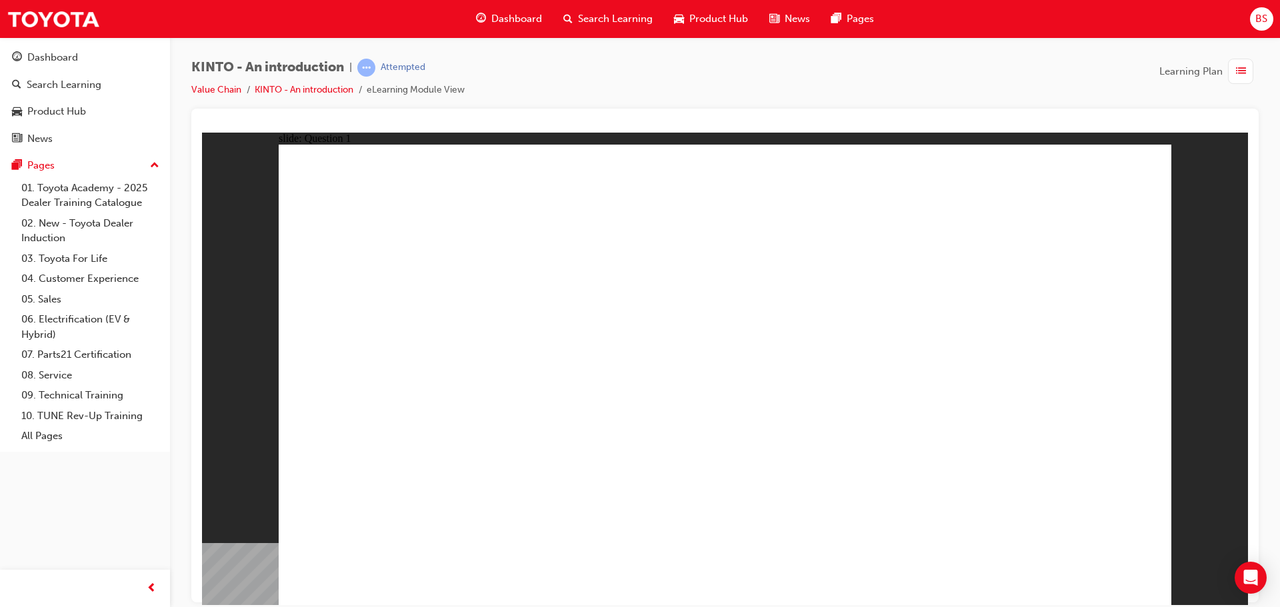
checkbox input "true"
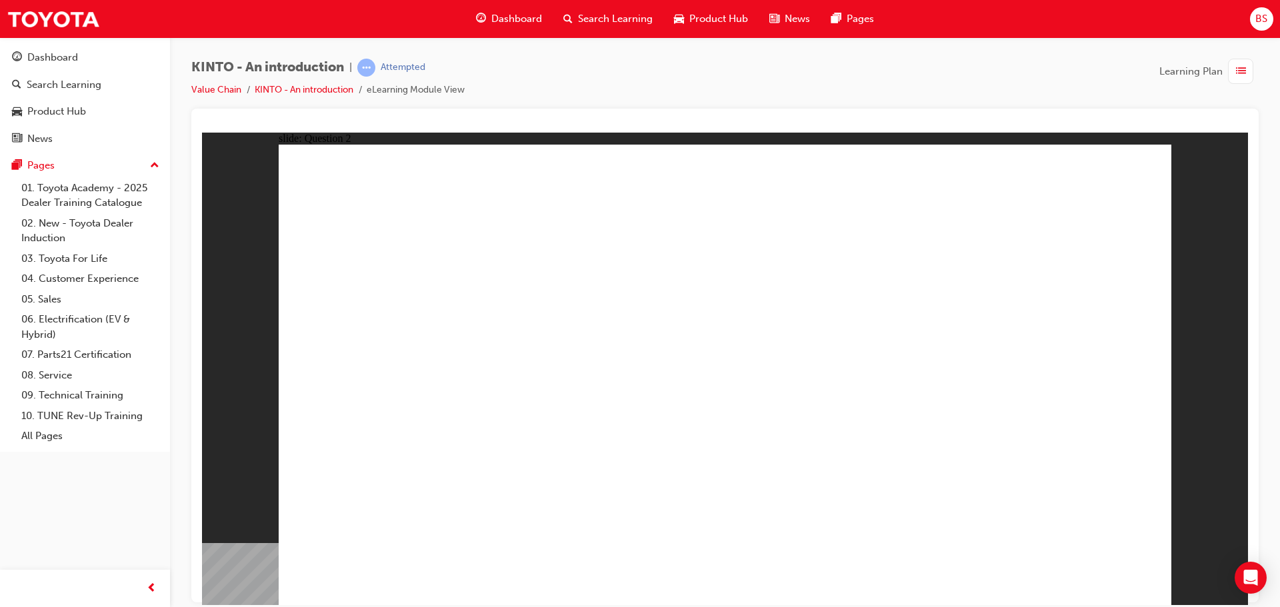
checkbox input "true"
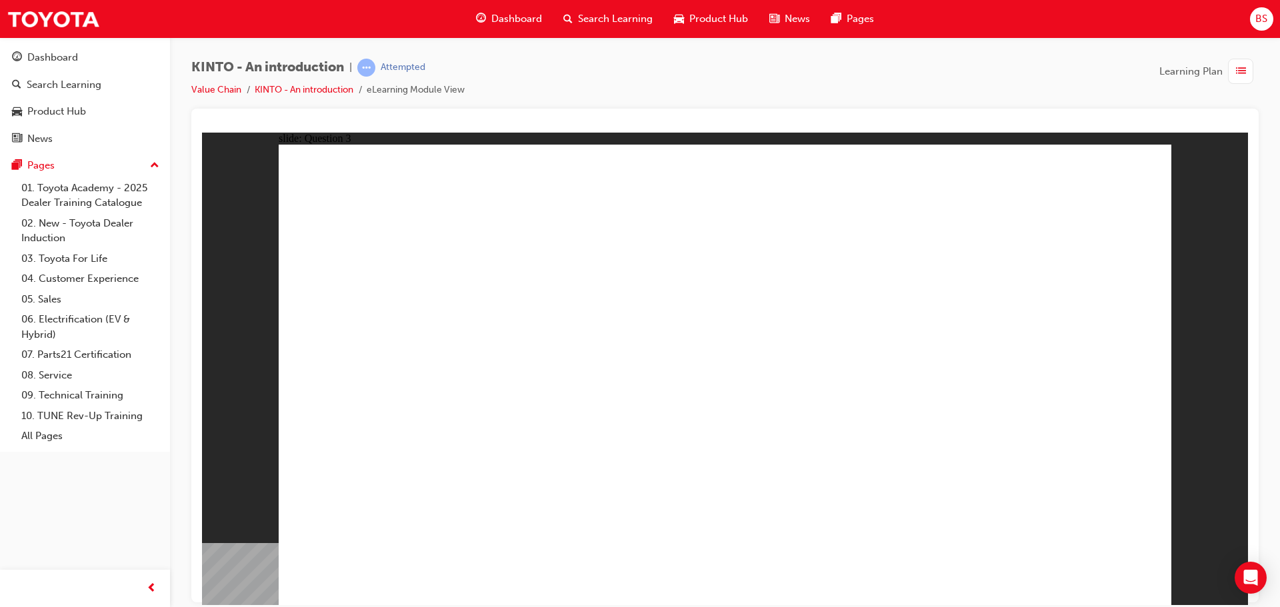
radio input "true"
drag, startPoint x: 881, startPoint y: 389, endPoint x: 402, endPoint y: 497, distance: 491.3
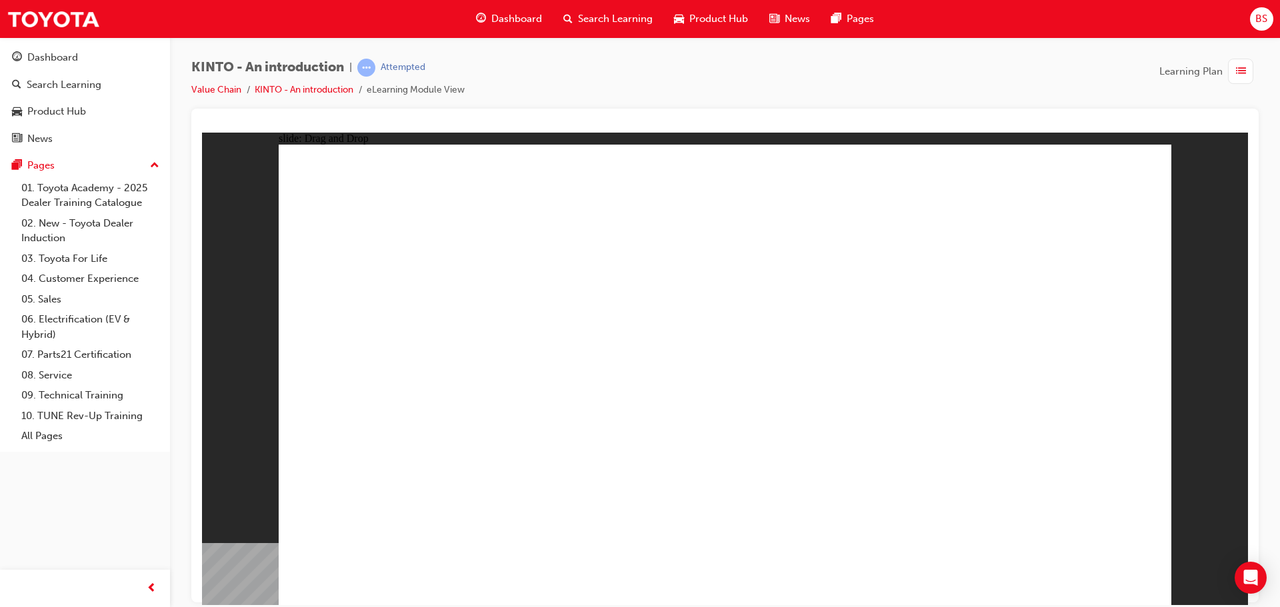
drag, startPoint x: 1066, startPoint y: 409, endPoint x: 586, endPoint y: 497, distance: 488.2
drag, startPoint x: 560, startPoint y: 423, endPoint x: 716, endPoint y: 521, distance: 183.9
drag, startPoint x: 692, startPoint y: 393, endPoint x: 882, endPoint y: 495, distance: 215.4
drag, startPoint x: 424, startPoint y: 403, endPoint x: 1050, endPoint y: 485, distance: 631.5
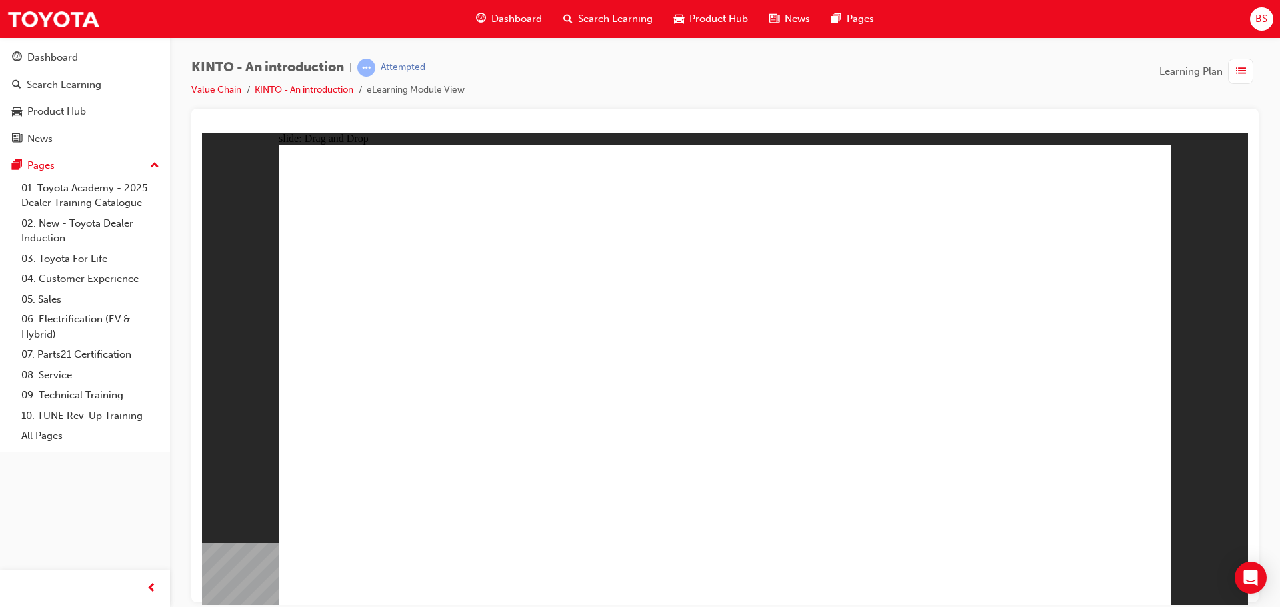
drag, startPoint x: 765, startPoint y: 487, endPoint x: 774, endPoint y: 473, distance: 17.4
radio input "true"
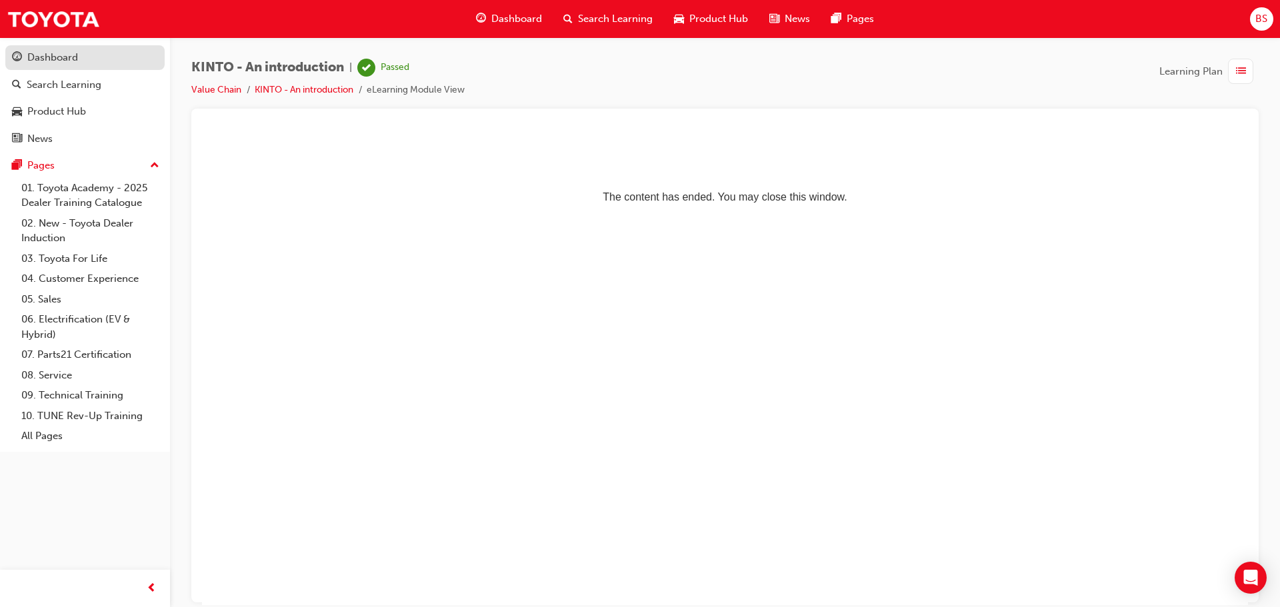
click at [65, 53] on div "Dashboard" at bounding box center [52, 57] width 51 height 15
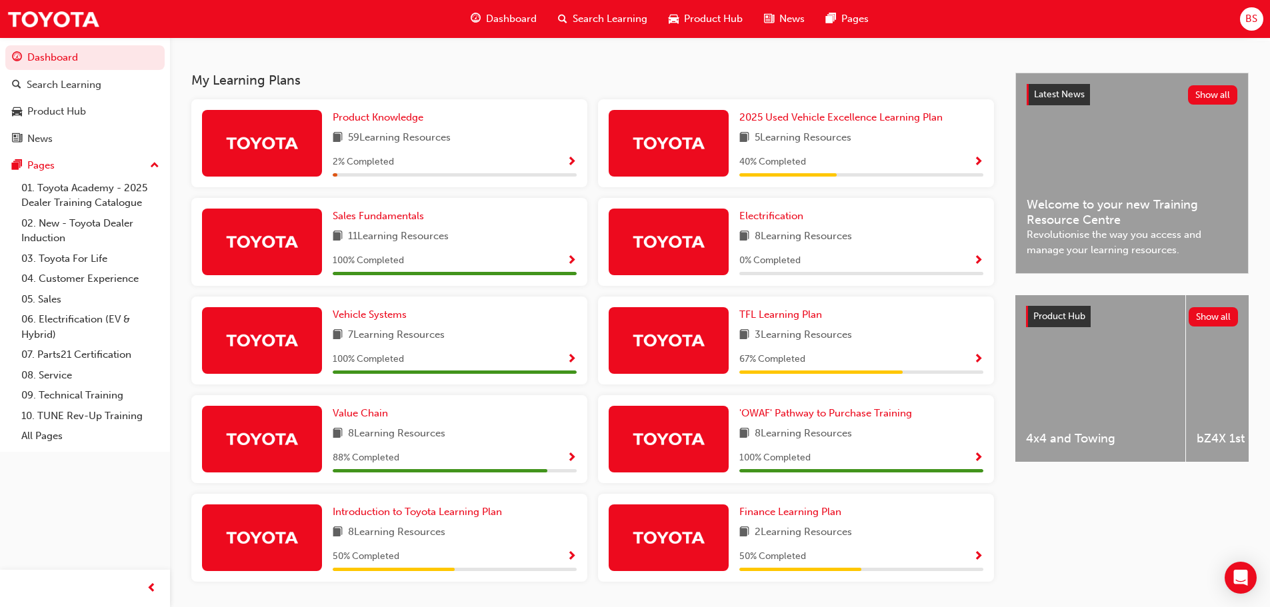
scroll to position [312, 0]
